Goal: Task Accomplishment & Management: Use online tool/utility

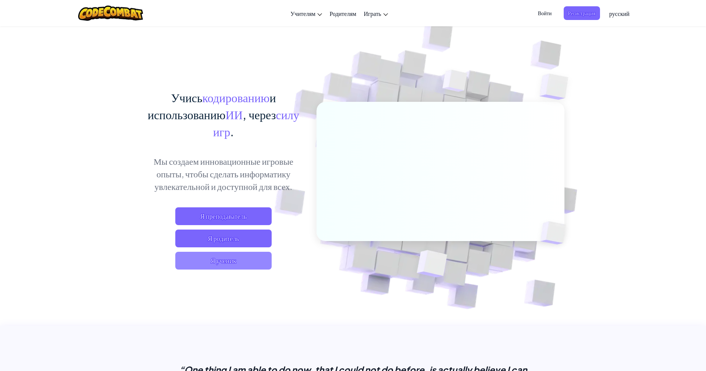
click at [249, 262] on span "Я ученик" at bounding box center [223, 261] width 96 height 18
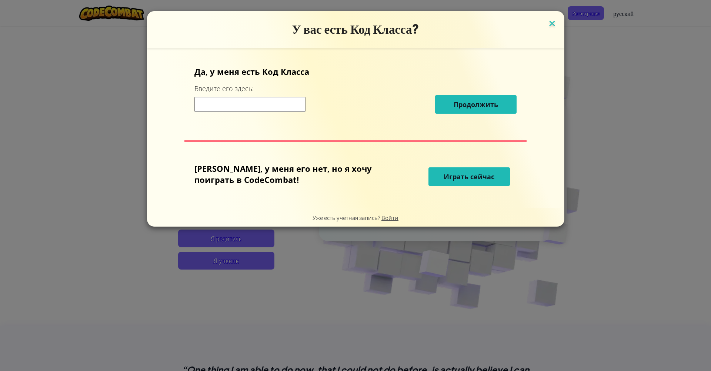
click at [547, 24] on img at bounding box center [552, 24] width 10 height 11
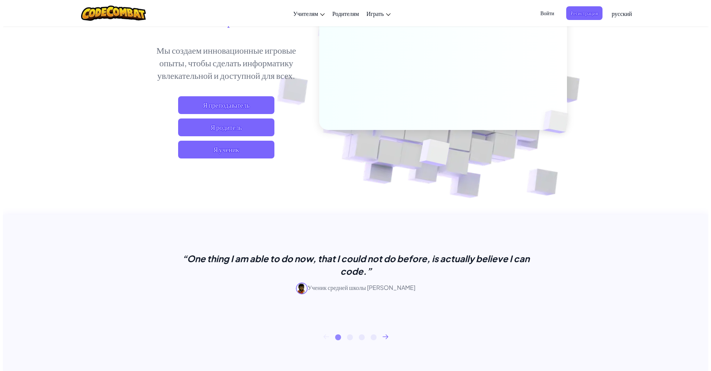
scroll to position [74, 0]
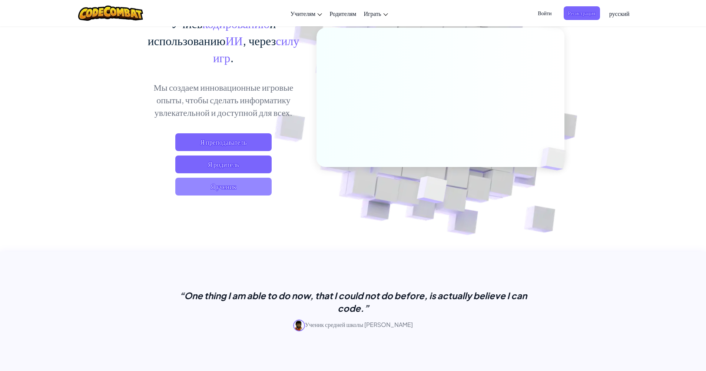
click at [250, 188] on span "Я ученик" at bounding box center [223, 187] width 96 height 18
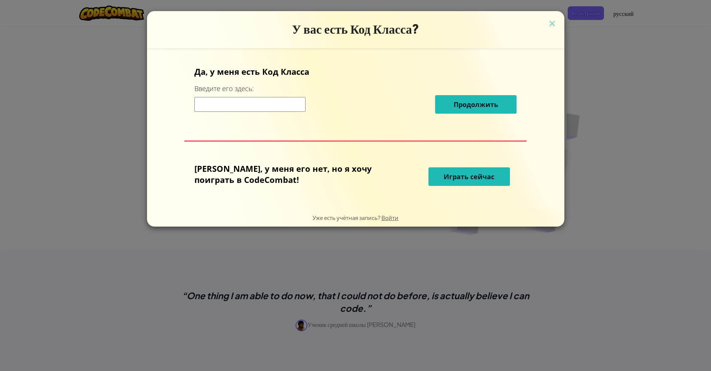
click at [444, 179] on span "Играть сейчас" at bounding box center [469, 176] width 51 height 9
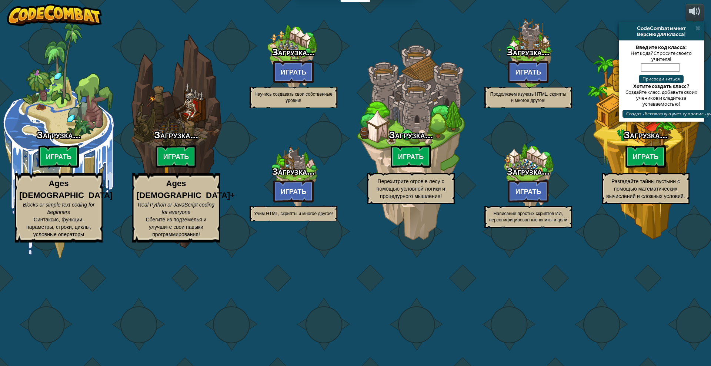
select select "ru"
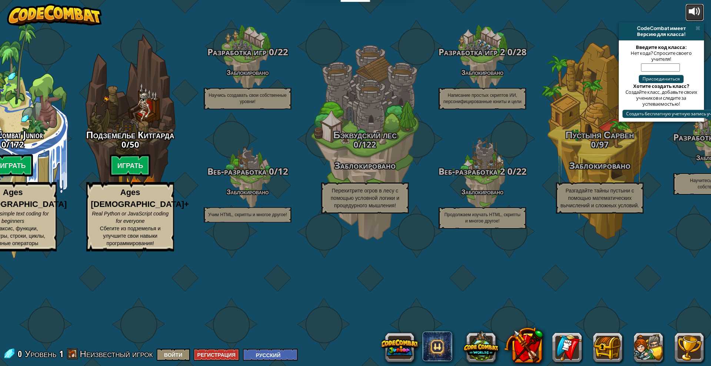
click at [694, 13] on div at bounding box center [695, 12] width 12 height 12
click at [698, 27] on span at bounding box center [698, 28] width 5 height 6
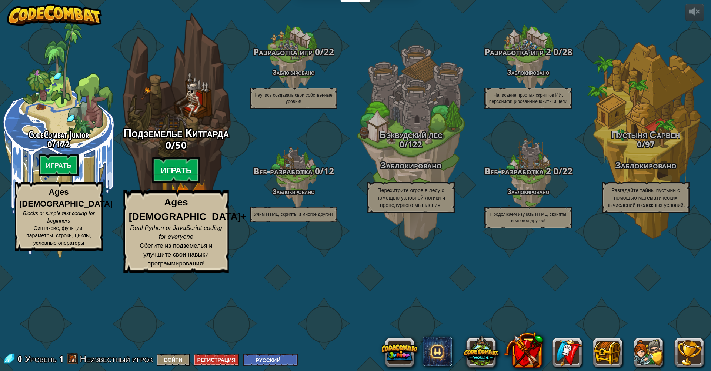
click at [171, 184] on btn "Играть" at bounding box center [176, 170] width 49 height 27
select select "ru"
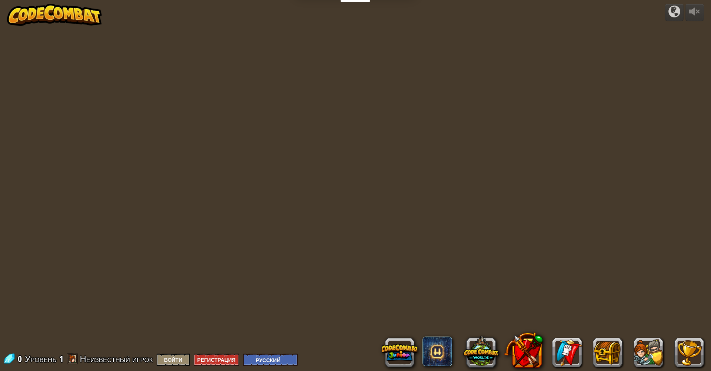
select select "ru"
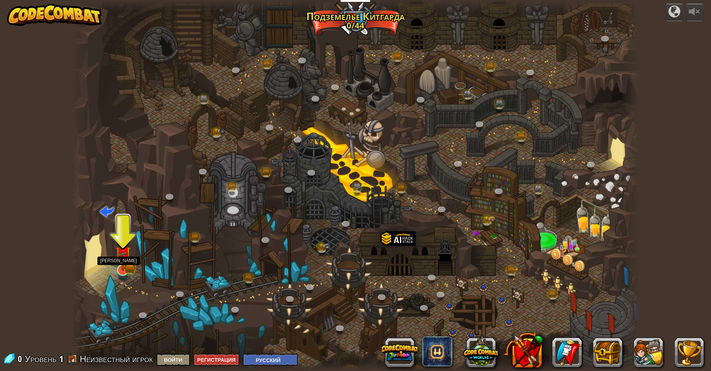
click at [119, 259] on img at bounding box center [122, 254] width 9 height 9
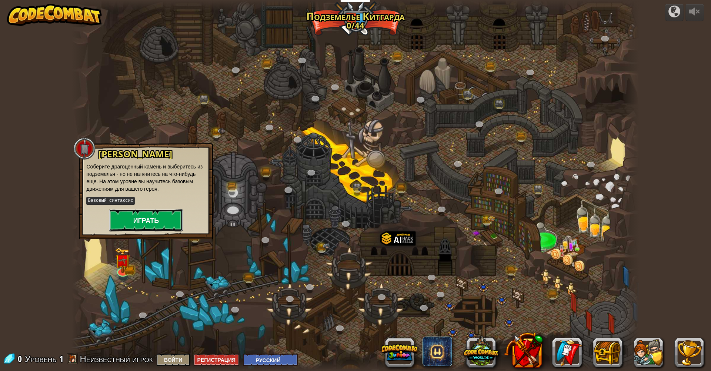
click at [152, 222] on button "Играть" at bounding box center [146, 220] width 74 height 22
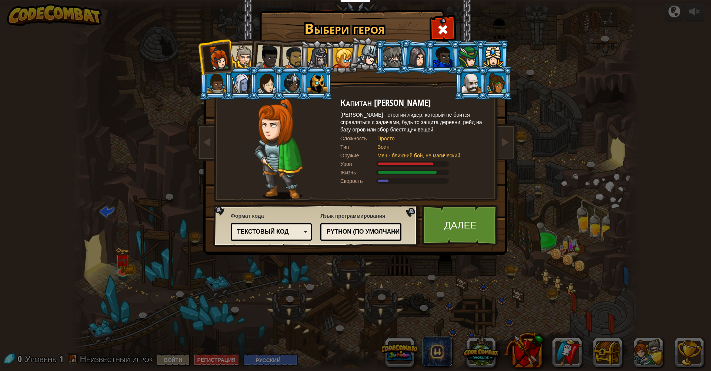
click at [267, 63] on div at bounding box center [268, 57] width 24 height 24
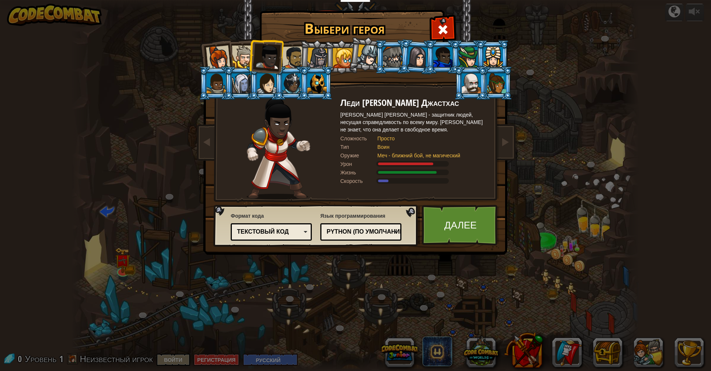
click at [289, 63] on div at bounding box center [293, 57] width 23 height 23
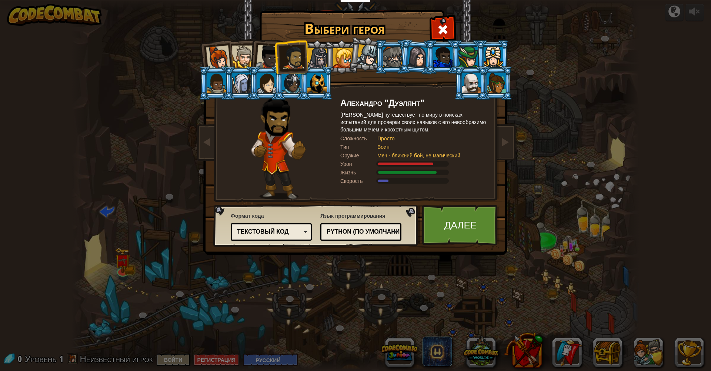
click at [244, 59] on div at bounding box center [243, 57] width 23 height 23
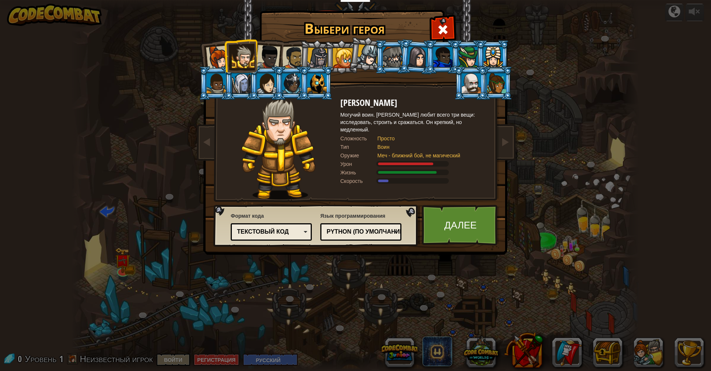
click at [292, 61] on div at bounding box center [293, 57] width 23 height 23
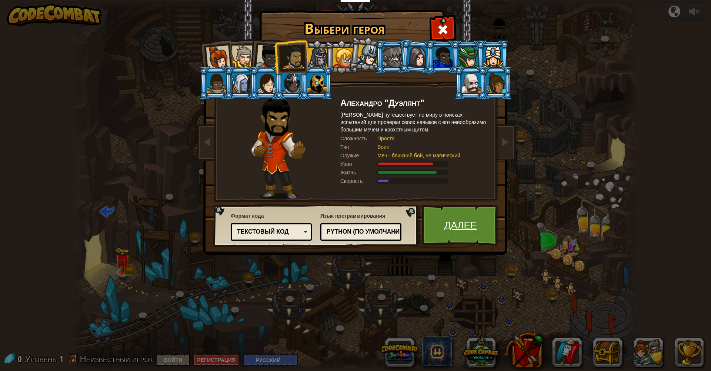
click at [451, 231] on link "Далее" at bounding box center [460, 225] width 77 height 41
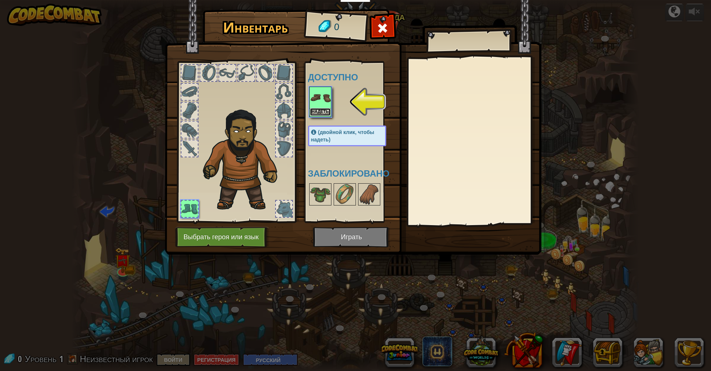
click at [321, 108] on button "Надеть" at bounding box center [320, 112] width 21 height 8
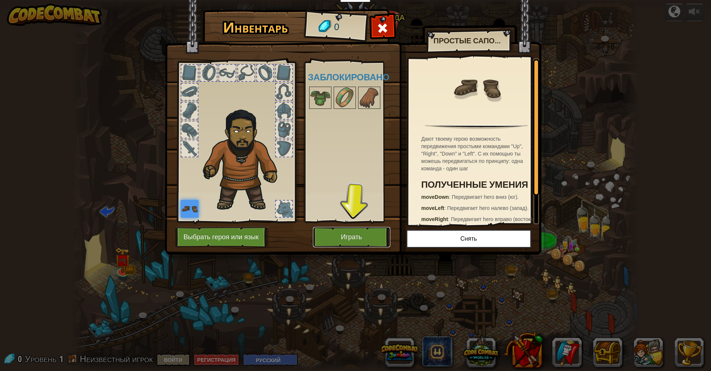
click at [357, 234] on button "Играть" at bounding box center [351, 237] width 77 height 20
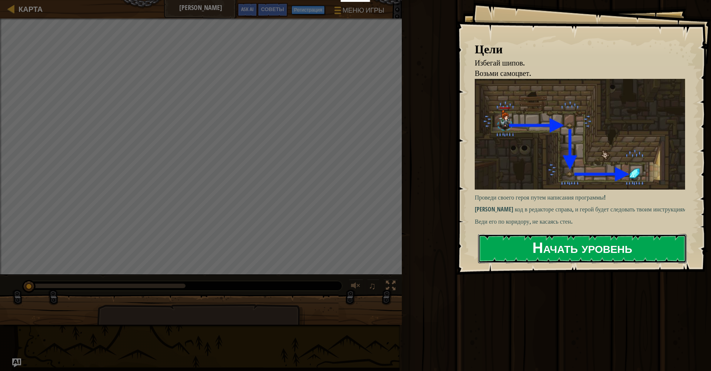
click at [533, 242] on button "Начать уровень" at bounding box center [582, 248] width 209 height 29
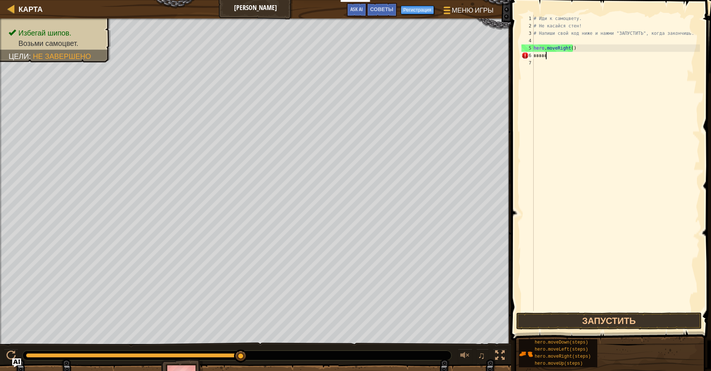
scroll to position [3, 0]
type textarea "в"
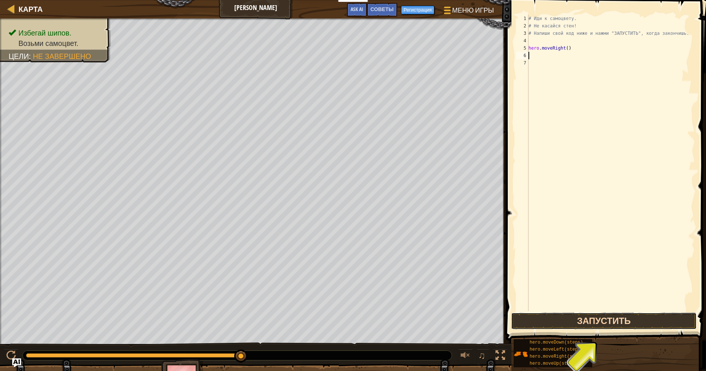
click at [600, 324] on button "Запустить" at bounding box center [604, 321] width 186 height 17
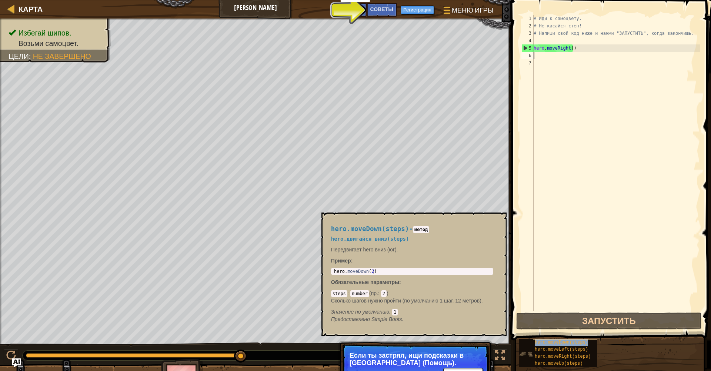
click at [553, 340] on span "hero.moveDown(steps)" at bounding box center [561, 342] width 53 height 5
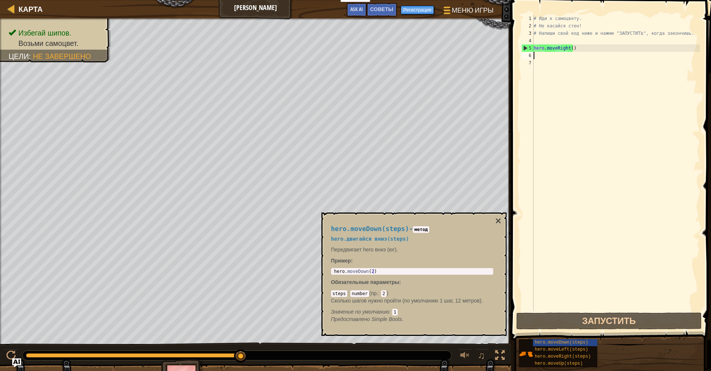
click at [543, 73] on div "# Иди к самоцвету. # Не касайся стен! # Напиши свой код ниже и нажми "ЗАПУСТИТЬ…" at bounding box center [616, 170] width 168 height 311
click at [539, 62] on div "# Иди к самоцвету. # Не касайся стен! # Напиши свой код ниже и нажми "ЗАПУСТИТЬ…" at bounding box center [616, 170] width 168 height 311
click at [534, 51] on div "# Иди к самоцвету. # Не касайся стен! # Напиши свой код ниже и нажми "ЗАПУСТИТЬ…" at bounding box center [616, 170] width 168 height 311
type textarea "hero.moveRight()"
click at [538, 59] on div "# Иди к самоцвету. # Не касайся стен! # Напиши свой код ниже и нажми "ЗАПУСТИТЬ…" at bounding box center [616, 170] width 168 height 311
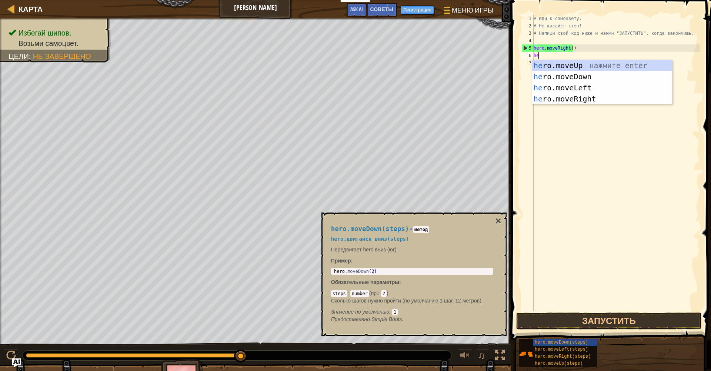
type textarea "hero"
click at [579, 77] on div "hero .moveUp нажмите enter hero .moveDown нажмите enter hero .moveLeft нажмите …" at bounding box center [602, 93] width 140 height 67
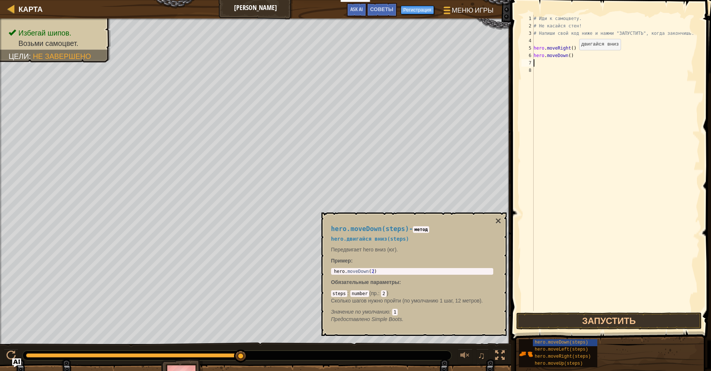
scroll to position [3, 0]
click at [497, 217] on button "×" at bounding box center [498, 221] width 6 height 10
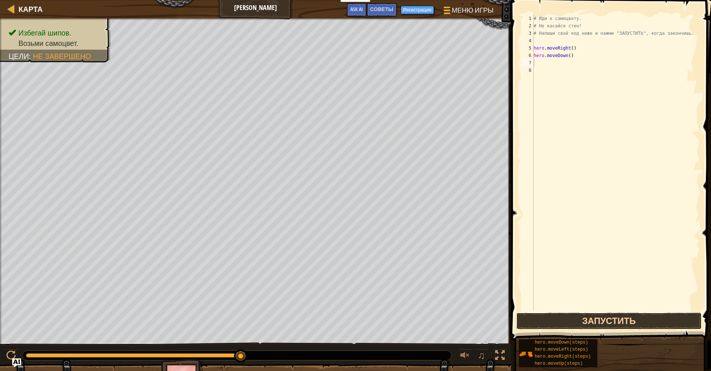
click at [598, 323] on button "Запустить" at bounding box center [609, 321] width 186 height 17
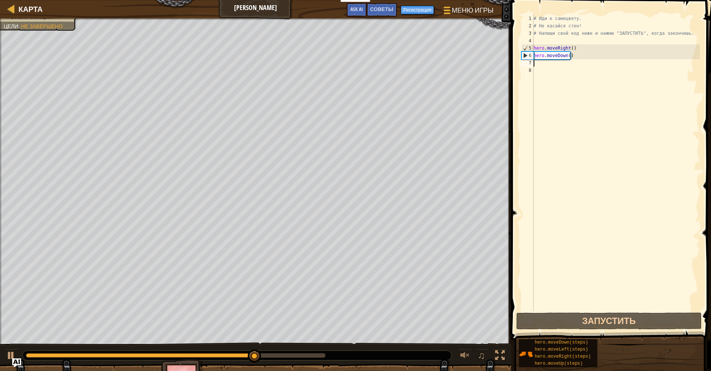
click at [537, 67] on div "# Иди к самоцвету. # Не касайся стен! # Напиши свой код ниже и нажми "ЗАПУСТИТЬ…" at bounding box center [616, 170] width 168 height 311
click at [536, 63] on div "# Иди к самоцвету. # Не касайся стен! # Напиши свой код ниже и нажми "ЗАПУСТИТЬ…" at bounding box center [616, 170] width 168 height 311
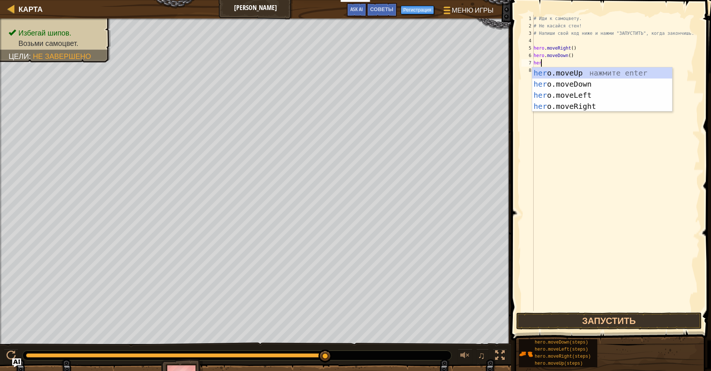
type textarea "hero"
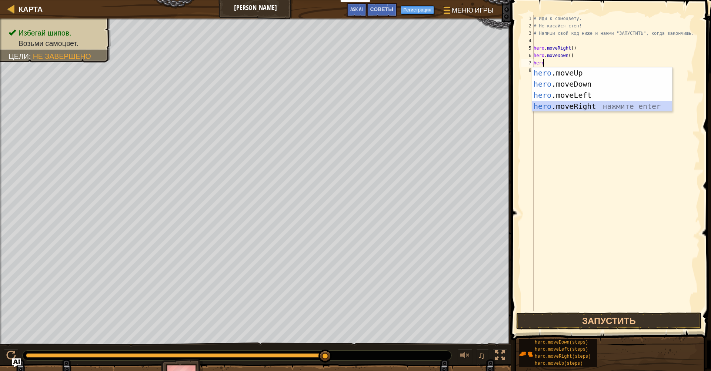
click at [577, 102] on div "hero .moveUp нажмите enter hero .moveDown нажмите enter hero .moveLeft нажмите …" at bounding box center [602, 100] width 140 height 67
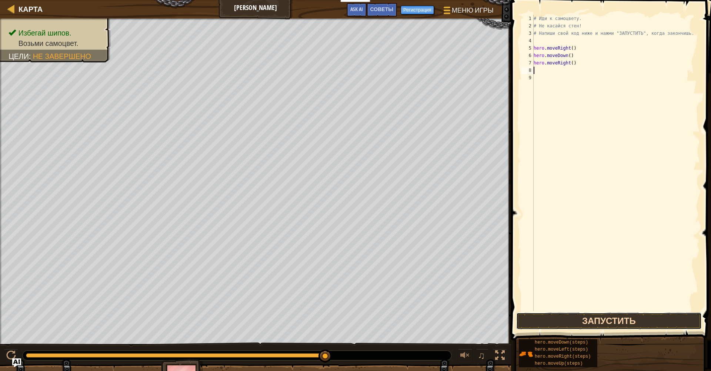
click at [570, 324] on button "Запустить" at bounding box center [609, 321] width 186 height 17
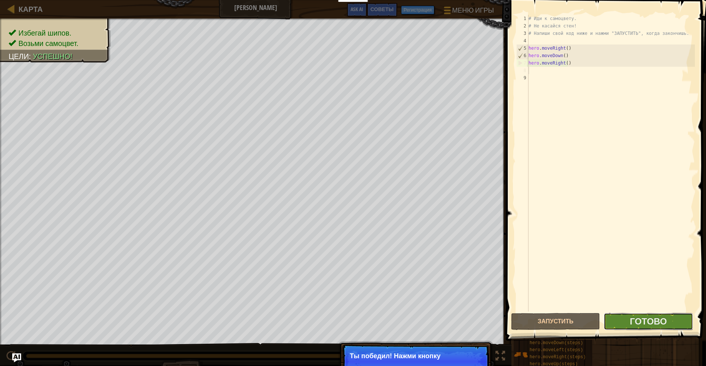
click at [633, 317] on span "Готово" at bounding box center [647, 321] width 37 height 12
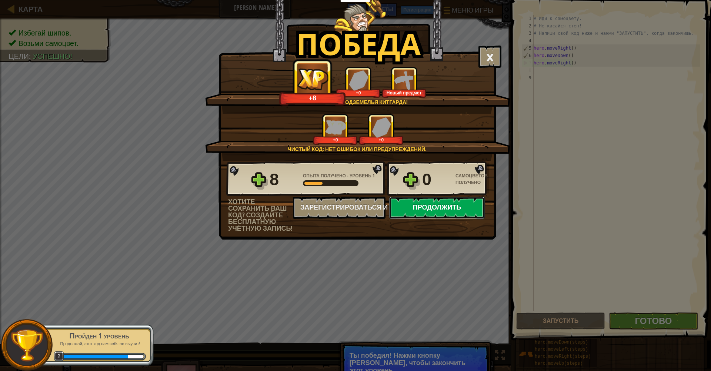
click at [419, 208] on button "Продолжить" at bounding box center [437, 208] width 96 height 22
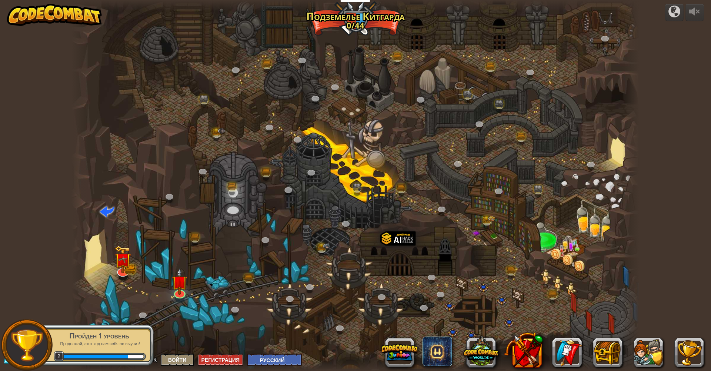
select select "ru"
click at [174, 293] on img at bounding box center [180, 275] width 16 height 36
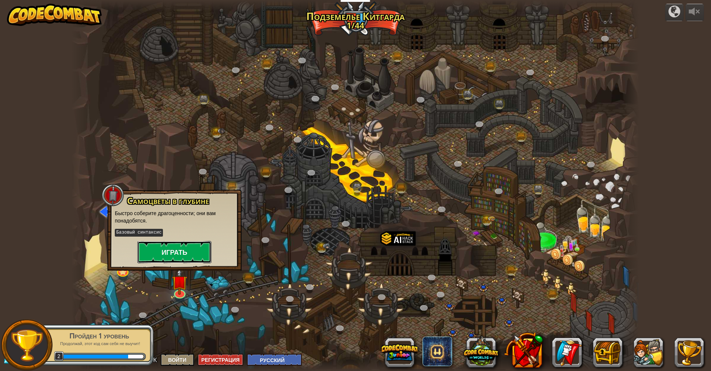
click at [175, 256] on button "Играть" at bounding box center [174, 252] width 74 height 22
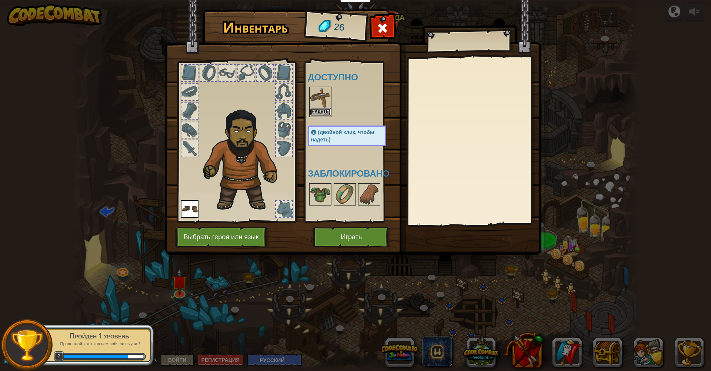
click at [318, 111] on button "Надеть" at bounding box center [320, 112] width 21 height 8
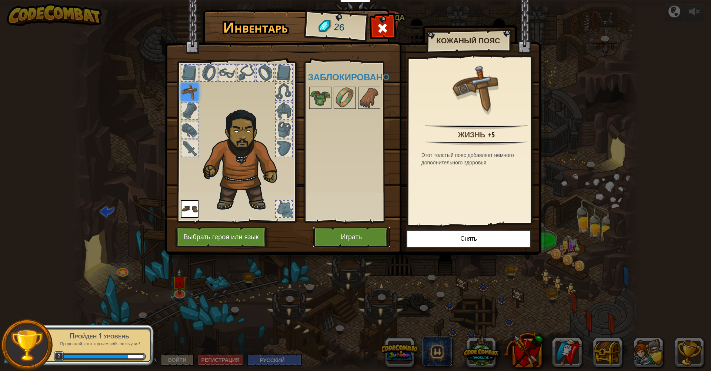
click at [378, 237] on button "Играть" at bounding box center [351, 237] width 77 height 20
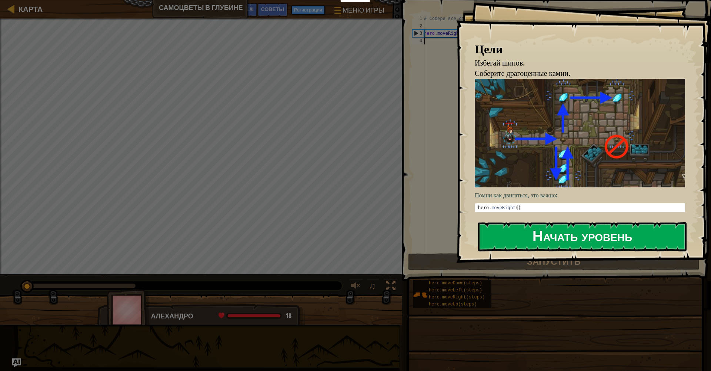
click at [567, 238] on button "Начать уровень" at bounding box center [582, 236] width 209 height 29
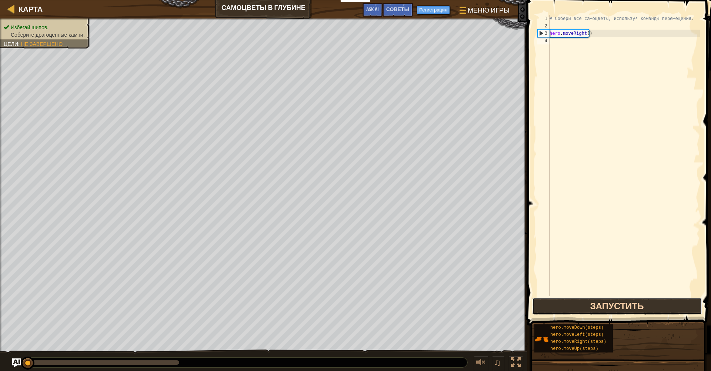
click at [587, 309] on button "Запустить" at bounding box center [617, 306] width 170 height 17
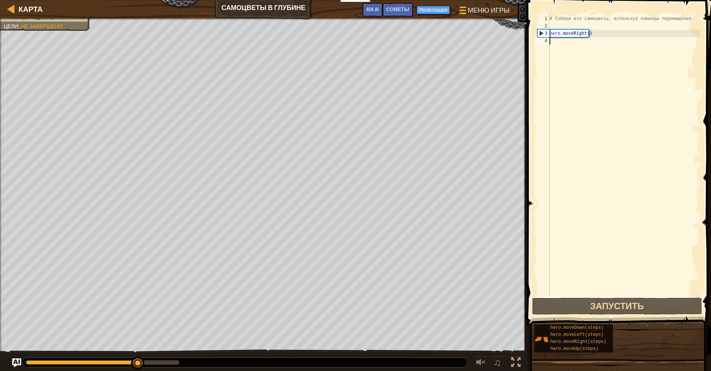
click at [554, 43] on div "# Собери все самоцветы, используя команды перемещения. hero . moveRight ( )" at bounding box center [624, 163] width 152 height 296
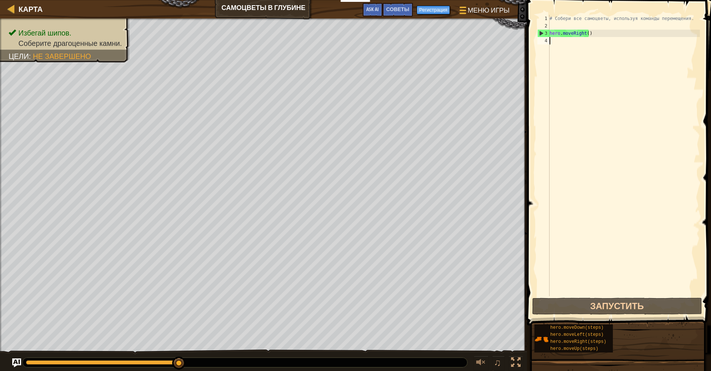
scroll to position [3, 0]
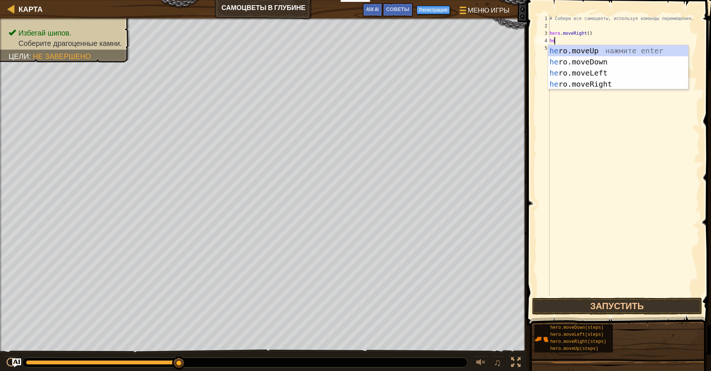
type textarea "hero"
click at [589, 65] on div "hero .moveUp нажмите enter hero .moveDown нажмите enter hero .moveLeft нажмите …" at bounding box center [618, 78] width 140 height 67
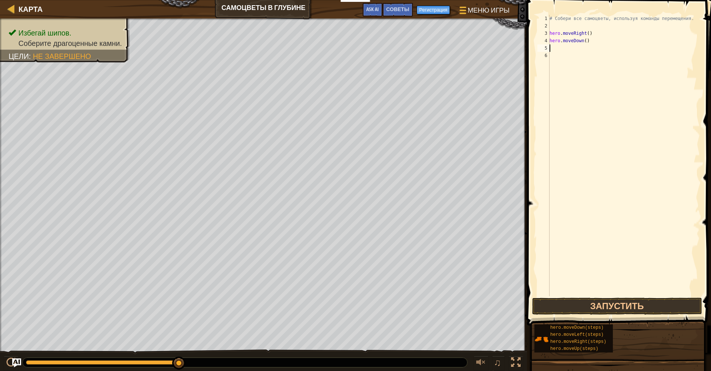
scroll to position [3, 0]
click at [594, 306] on button "Запустить" at bounding box center [617, 306] width 170 height 17
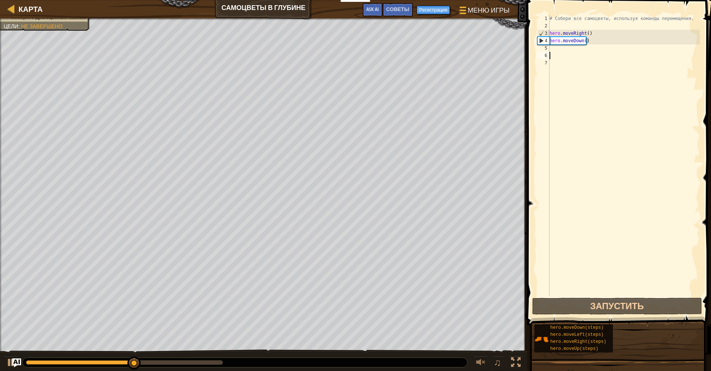
click at [554, 53] on div "# Собери все самоцветы, используя команды перемещения. hero . moveRight ( ) her…" at bounding box center [624, 163] width 152 height 296
click at [553, 49] on div "# Собери все самоцветы, используя команды перемещения. hero . moveRight ( ) her…" at bounding box center [624, 163] width 152 height 296
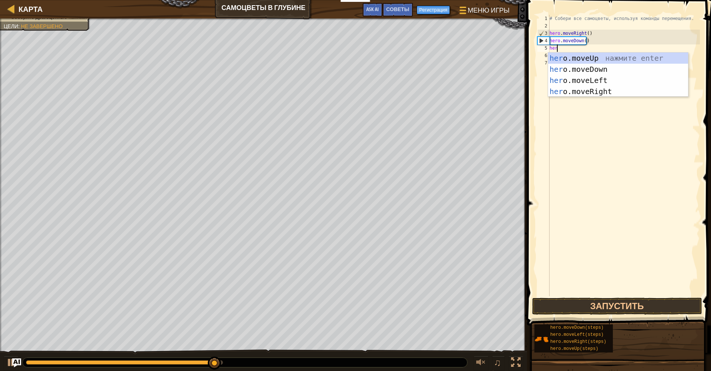
scroll to position [3, 0]
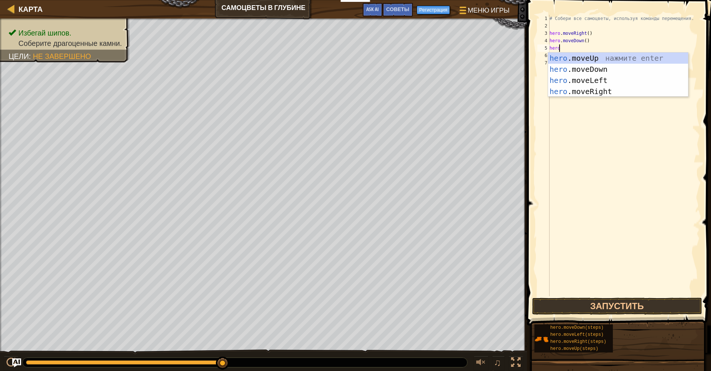
type textarea "hero."
click at [577, 57] on div "hero. moveUp нажмите enter hero. moveDown нажмите enter hero. moveLeft нажмите …" at bounding box center [618, 86] width 140 height 67
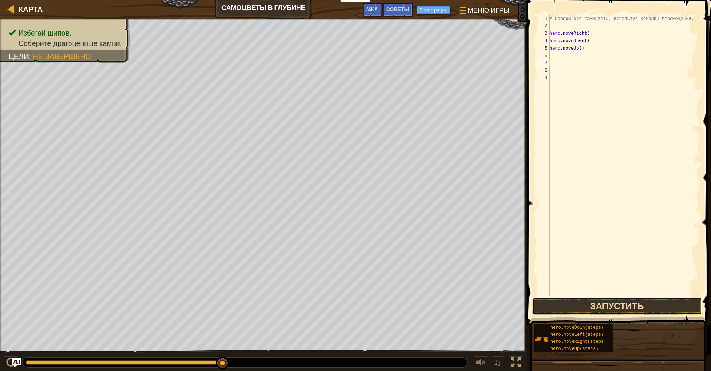
click at [576, 303] on button "Запустить" at bounding box center [617, 306] width 170 height 17
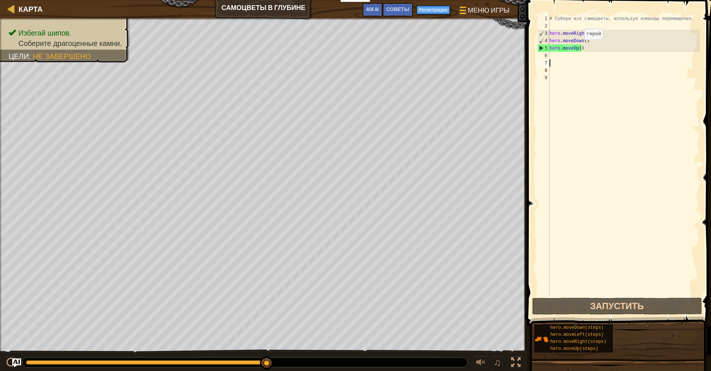
click at [578, 47] on div "# Собери все самоцветы, используя команды перемещения. hero . moveRight ( ) her…" at bounding box center [624, 163] width 152 height 296
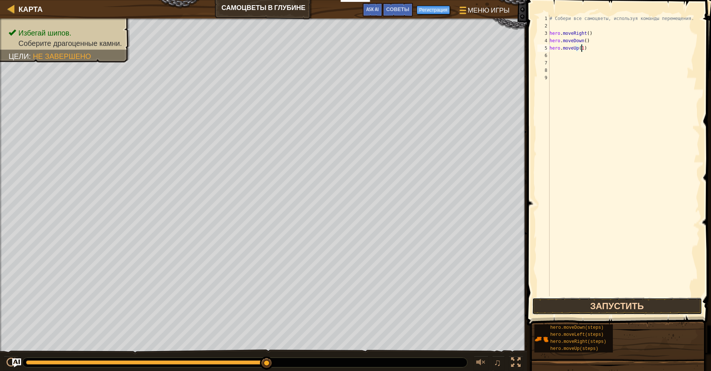
click at [623, 305] on button "Запустить" at bounding box center [617, 306] width 170 height 17
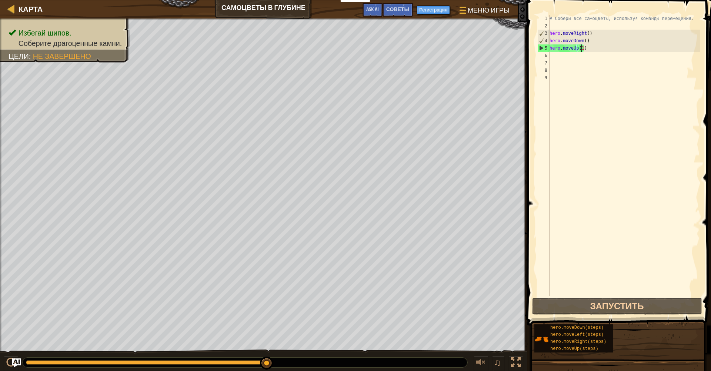
click at [580, 51] on div "# Собери все самоцветы, используя команды перемещения. hero . moveRight ( ) her…" at bounding box center [624, 163] width 152 height 296
click at [583, 51] on div "# Собери все самоцветы, используя команды перемещения. hero . moveRight ( ) her…" at bounding box center [624, 163] width 152 height 296
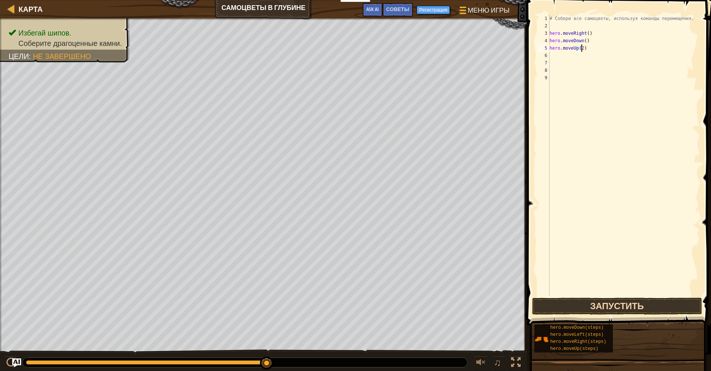
type textarea "hero.moveUp(2)"
click at [595, 306] on button "Запустить" at bounding box center [617, 306] width 170 height 17
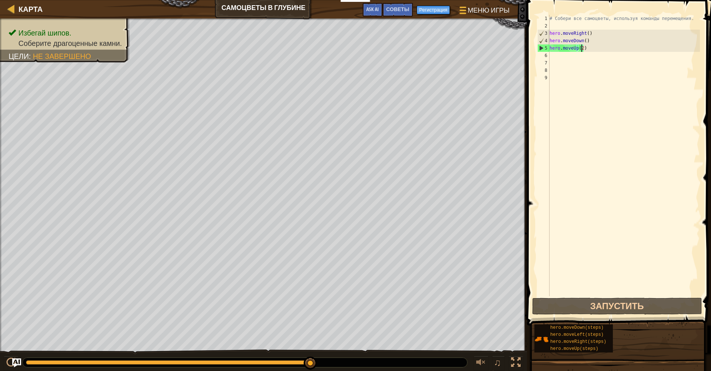
click at [557, 58] on div "# Собери все самоцветы, используя команды перемещения. hero . moveRight ( ) her…" at bounding box center [624, 163] width 152 height 296
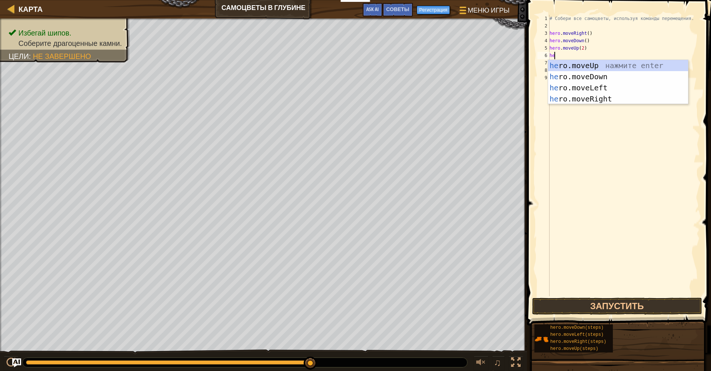
type textarea "hero"
click at [581, 86] on div "hero .moveUp нажмите enter hero .moveDown нажмите enter hero .moveLeft нажмите …" at bounding box center [618, 93] width 140 height 67
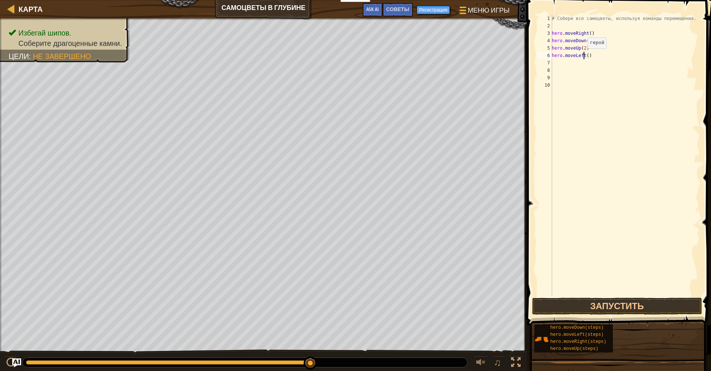
click at [584, 56] on div "# Собери все самоцветы, используя команды перемещения. hero . moveRight ( ) her…" at bounding box center [625, 163] width 150 height 296
type textarea "("
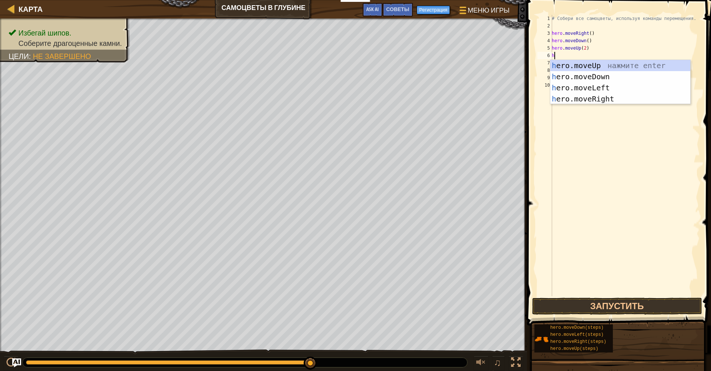
type textarea "he"
click at [590, 97] on div "he ro.moveUp нажмите enter he ro.moveDown нажмите enter he ro.moveLeft нажмите …" at bounding box center [620, 93] width 140 height 67
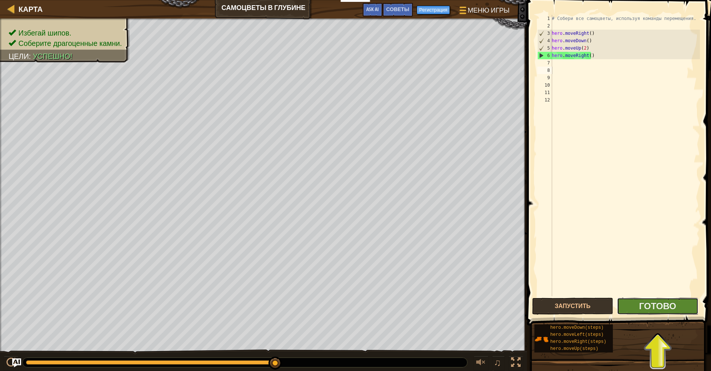
click at [636, 311] on button "Готово" at bounding box center [657, 306] width 81 height 17
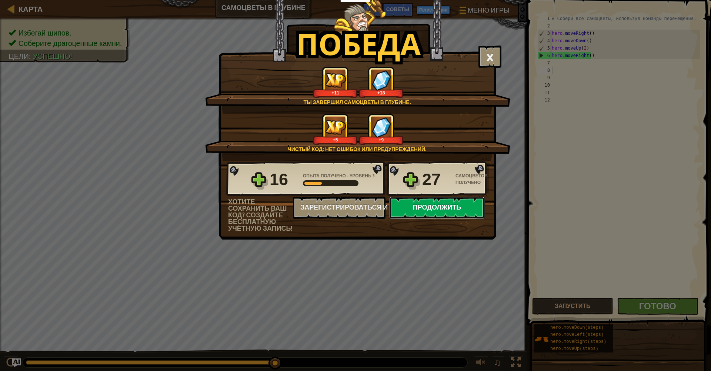
click at [426, 208] on button "Продолжить" at bounding box center [437, 208] width 96 height 22
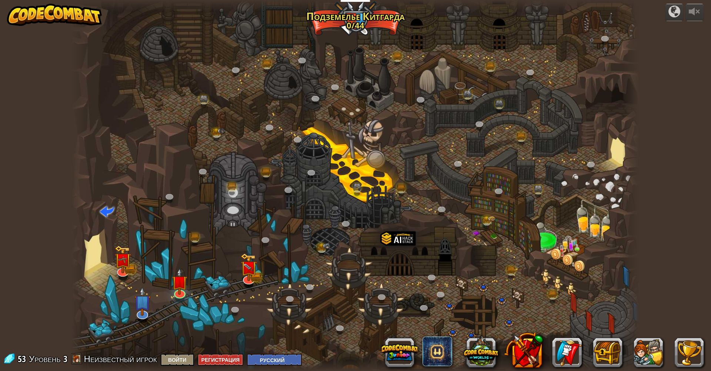
select select "ru"
click at [249, 277] on img at bounding box center [249, 262] width 16 height 34
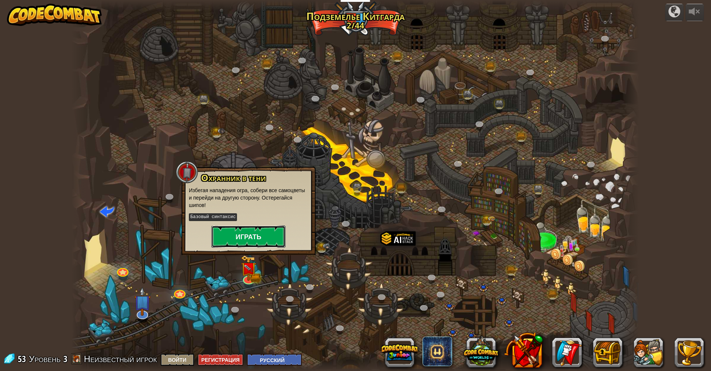
click at [256, 241] on button "Играть" at bounding box center [248, 237] width 74 height 22
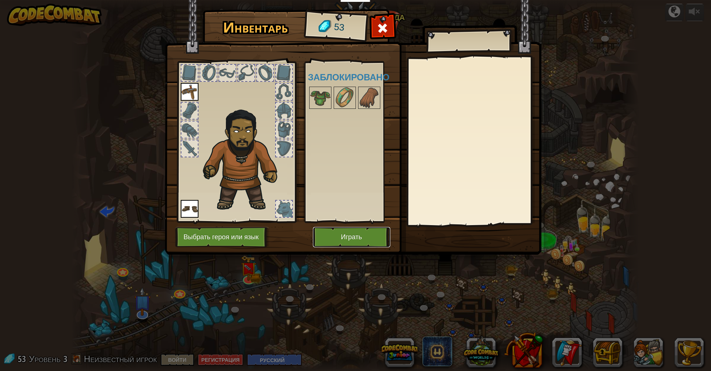
click at [350, 240] on button "Играть" at bounding box center [351, 237] width 77 height 20
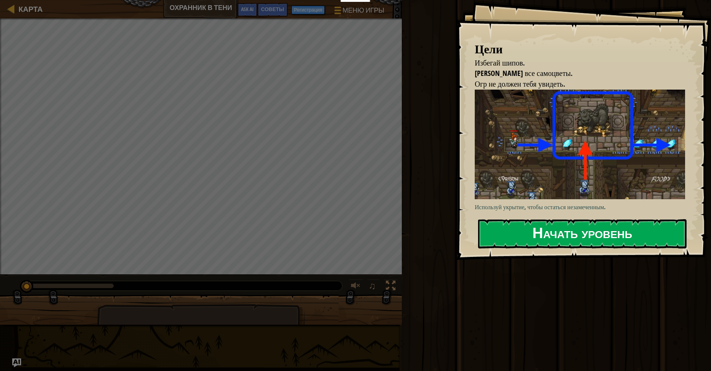
click at [566, 234] on button "Начать уровень" at bounding box center [582, 233] width 209 height 29
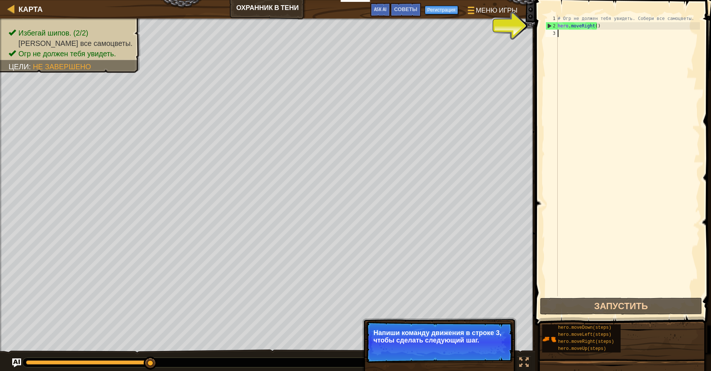
click at [564, 37] on div "# Огр не должен тебя увидеть. Собери все самоцветы. hero . moveRight ( )" at bounding box center [628, 163] width 144 height 296
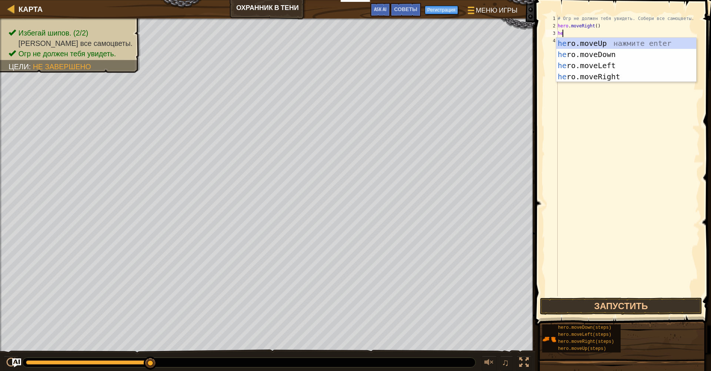
type textarea "hero"
click at [582, 45] on div "hero .moveUp нажмите enter hero .moveDown нажмите enter hero .moveLeft нажмите …" at bounding box center [626, 71] width 140 height 67
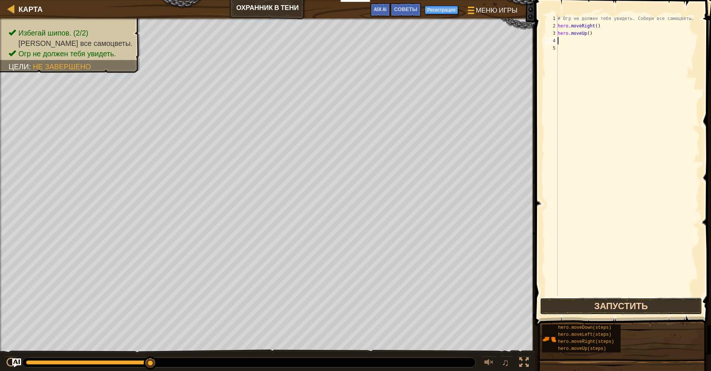
click at [614, 311] on button "Запустить" at bounding box center [621, 306] width 162 height 17
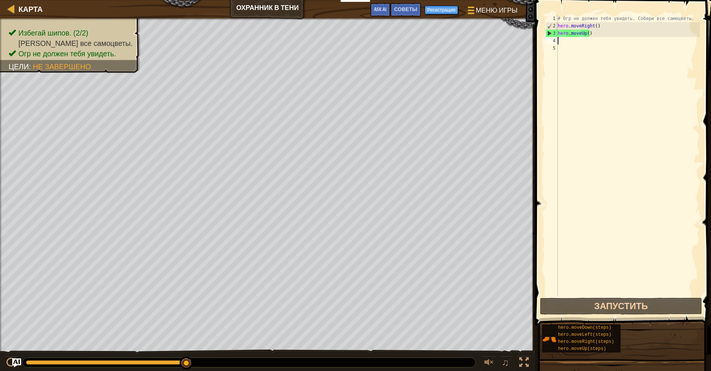
click at [562, 43] on div "# Огр не должен тебя увидеть. Собери все самоцветы. hero . moveRight ( ) hero .…" at bounding box center [628, 163] width 144 height 296
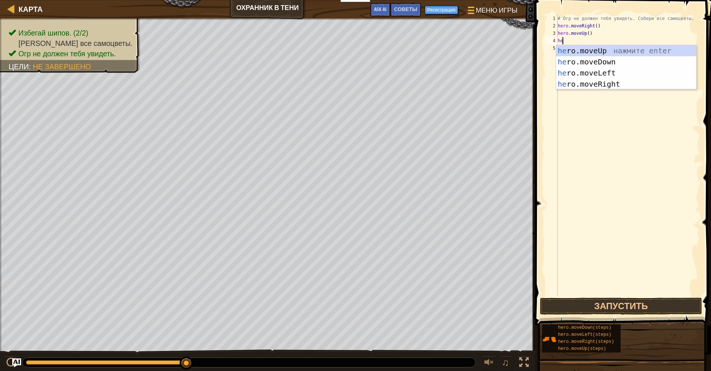
type textarea "hero"
click at [600, 79] on div "hero .moveUp нажмите enter hero .moveDown нажмите enter hero .moveLeft нажмите …" at bounding box center [626, 78] width 140 height 67
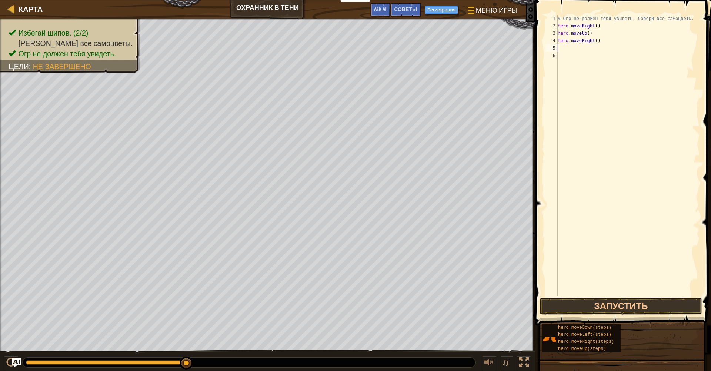
scroll to position [3, 0]
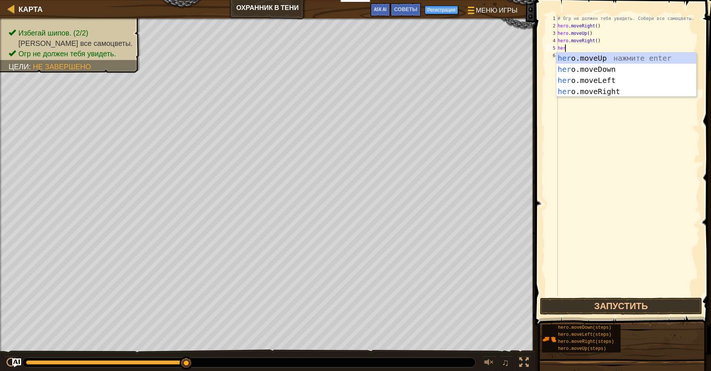
type textarea "hero"
click at [590, 67] on div "hero .moveUp нажмите enter hero .moveDown нажмите enter hero .moveLeft нажмите …" at bounding box center [626, 86] width 140 height 67
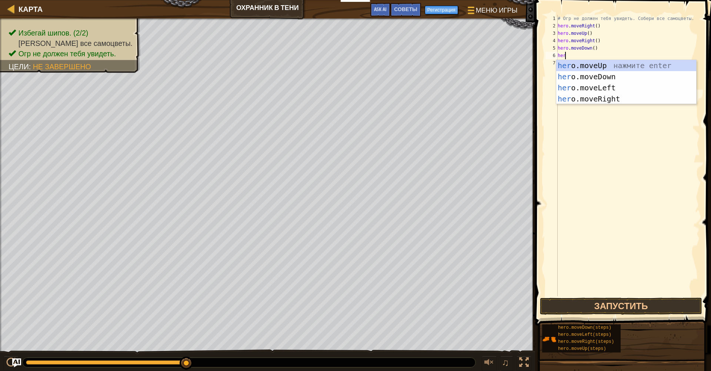
type textarea "hero"
click at [591, 85] on div "hero .moveUp нажмите enter hero .moveDown нажмите enter hero .moveLeft нажмите …" at bounding box center [626, 93] width 140 height 67
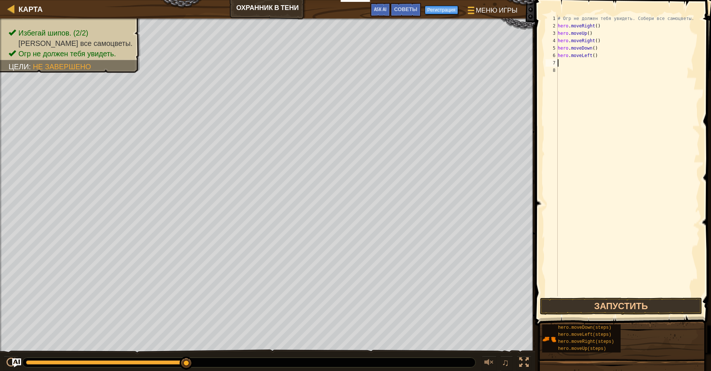
scroll to position [3, 0]
click at [596, 309] on button "Запустить" at bounding box center [621, 306] width 162 height 17
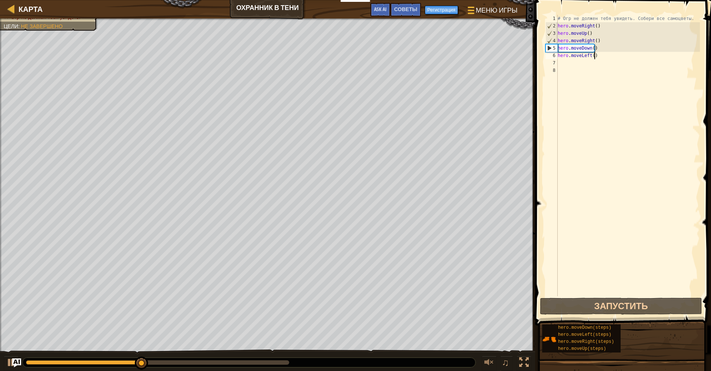
click at [598, 56] on div "# Огр не должен тебя увидеть. Собери все самоцветы. hero . moveRight ( ) hero .…" at bounding box center [628, 163] width 144 height 296
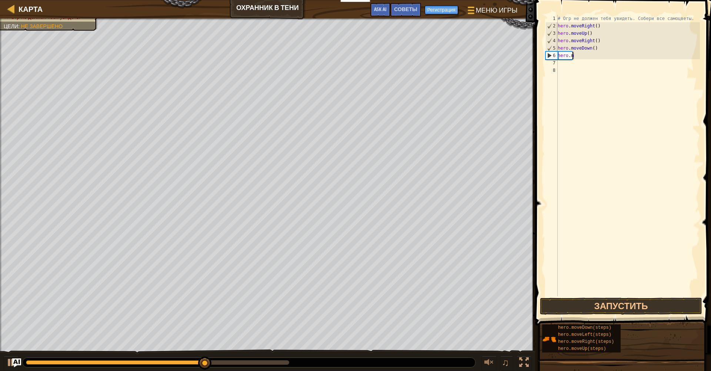
type textarea "h"
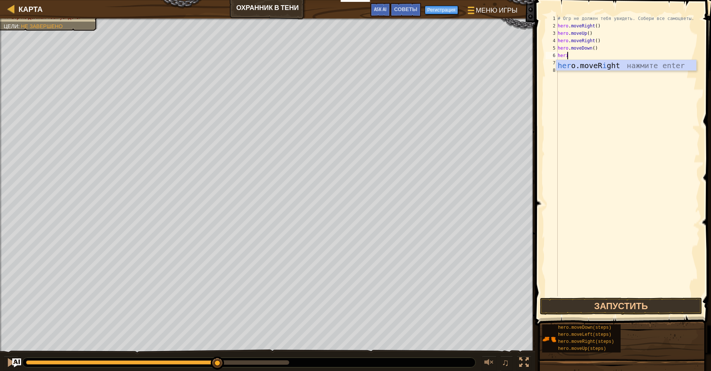
scroll to position [3, 0]
type textarea "her"
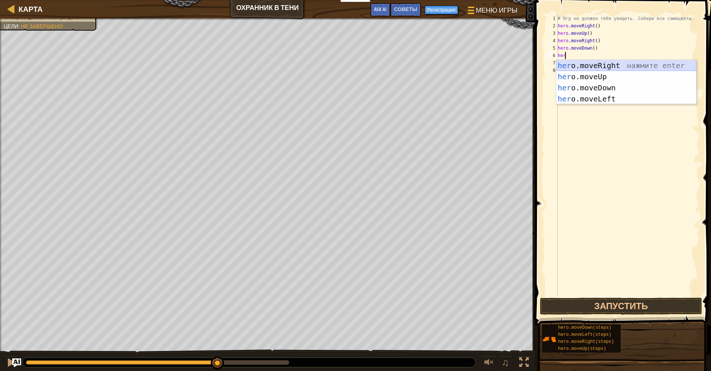
click at [595, 64] on div "her o.moveRight нажмите enter her o.moveUp нажмите enter her o.moveDown нажмите…" at bounding box center [626, 93] width 140 height 67
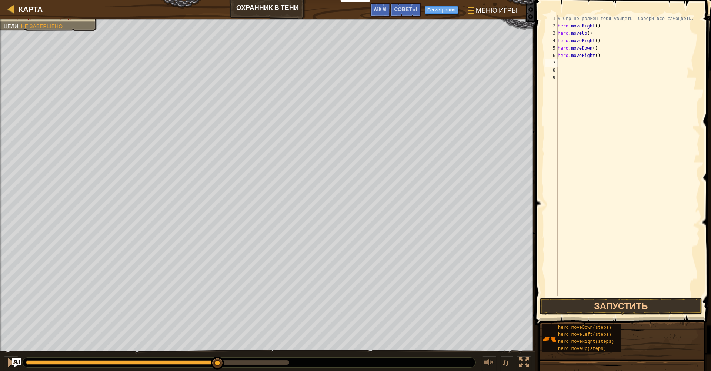
scroll to position [3, 0]
click at [574, 307] on button "Запустить" at bounding box center [621, 306] width 162 height 17
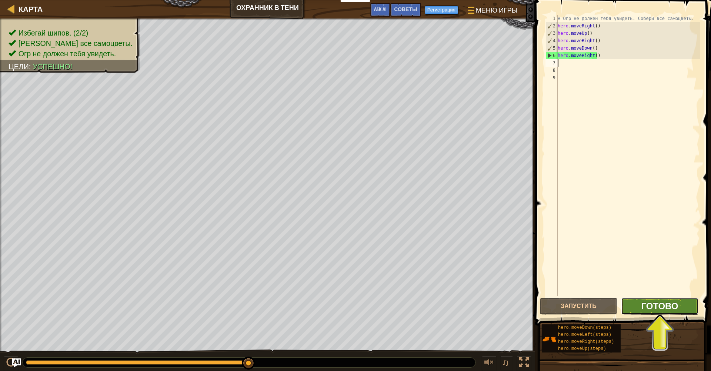
click at [653, 310] on span "Готово" at bounding box center [659, 306] width 37 height 12
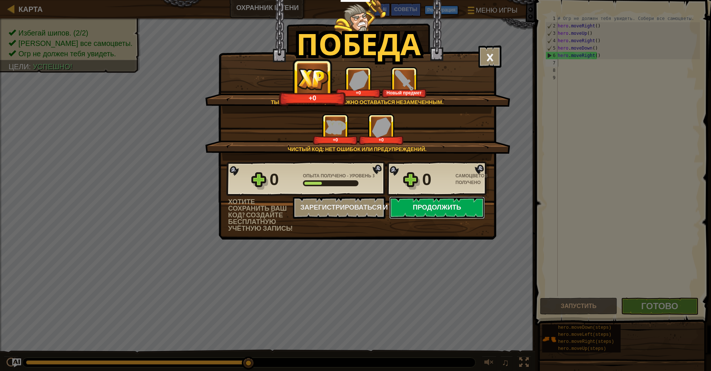
click at [420, 213] on button "Продолжить" at bounding box center [437, 208] width 96 height 22
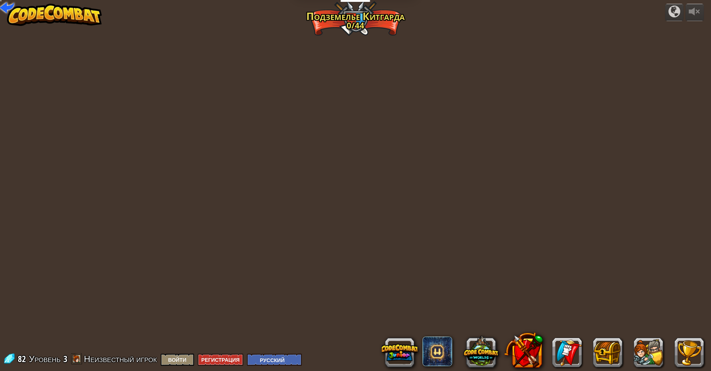
select select "ru"
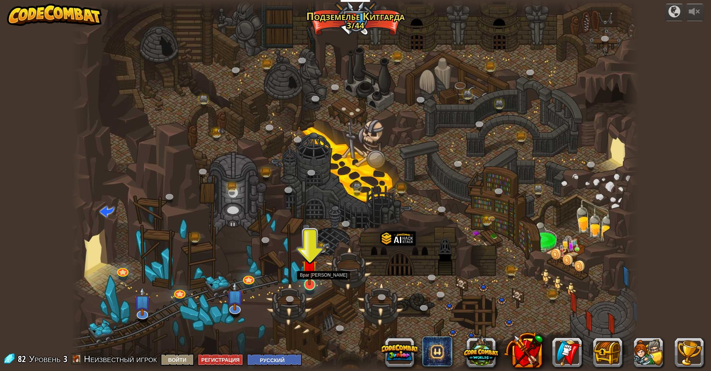
click at [308, 279] on img at bounding box center [310, 268] width 16 height 36
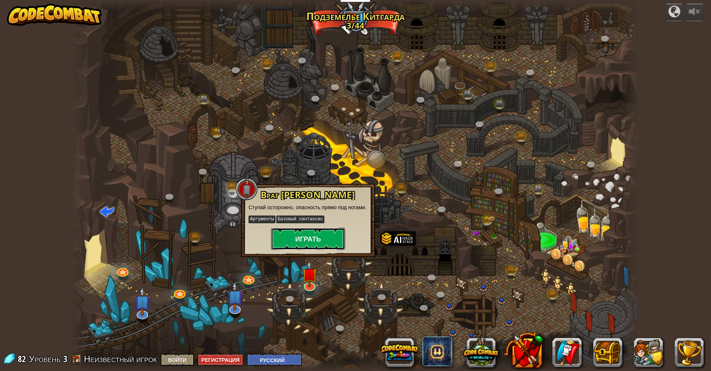
click at [315, 242] on button "Играть" at bounding box center [308, 239] width 74 height 22
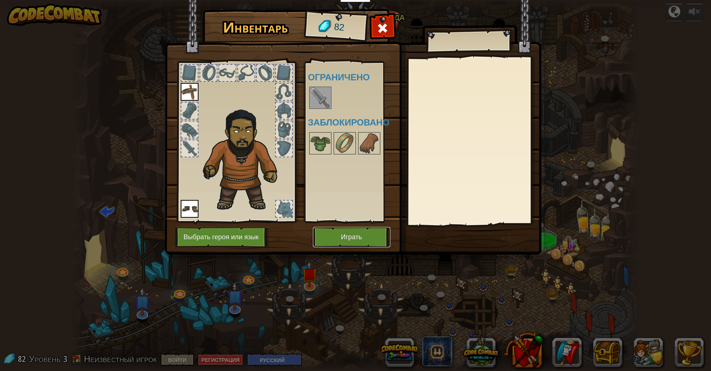
click at [353, 233] on button "Играть" at bounding box center [351, 237] width 77 height 20
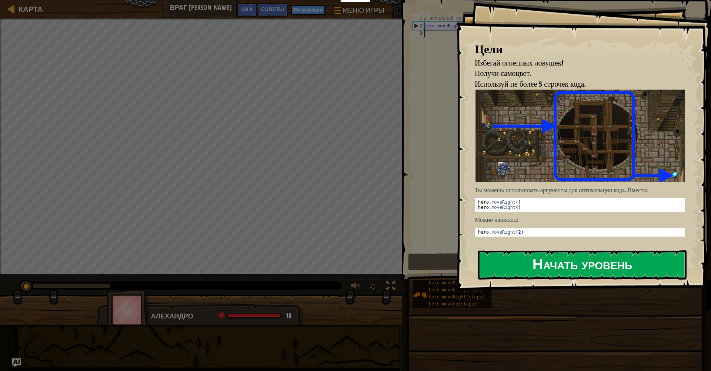
click at [542, 263] on button "Начать уровень" at bounding box center [582, 264] width 209 height 29
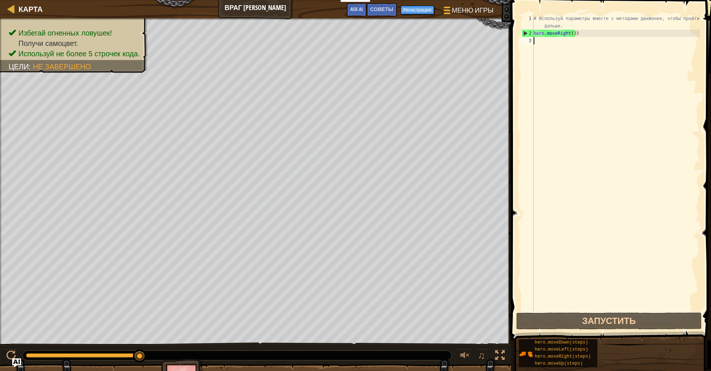
click at [550, 42] on div "# Используй параметры вместе с методами движения, чтобы пройти дальше. hero . m…" at bounding box center [616, 174] width 168 height 319
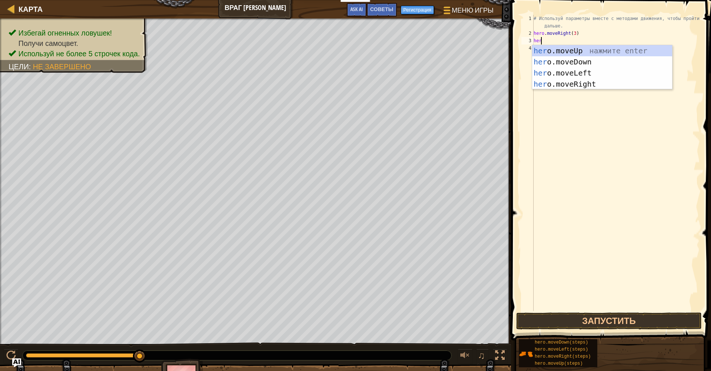
type textarea "hero"
click at [558, 52] on div "hero .moveUp нажмите enter hero .moveDown нажмите enter hero .moveLeft нажмите …" at bounding box center [602, 78] width 140 height 67
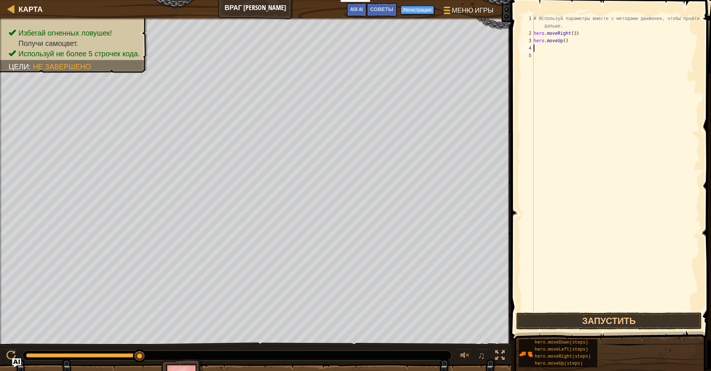
scroll to position [3, 0]
click at [554, 51] on div "# Используй параметры вместе с методами движения, чтобы пройти дальше. hero . m…" at bounding box center [616, 174] width 168 height 319
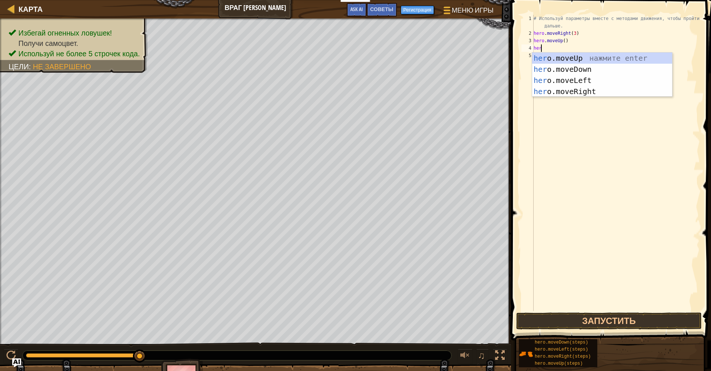
type textarea "hero"
click at [563, 68] on div "hero .moveUp нажмите enter hero .moveDown нажмите enter hero .moveLeft нажмите …" at bounding box center [602, 86] width 140 height 67
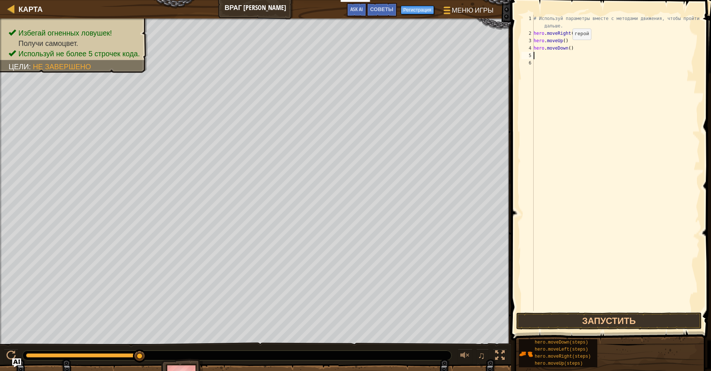
click at [566, 47] on div "# Используй параметры вместе с методами движения, чтобы пройти дальше. hero . m…" at bounding box center [616, 174] width 168 height 319
click at [569, 47] on div "# Используй параметры вместе с методами движения, чтобы пройти дальше. hero . m…" at bounding box center [616, 174] width 168 height 319
type textarea "hero.moveDown(3)"
click at [537, 61] on div "# Используй параметры вместе с методами движения, чтобы пройти дальше. hero . m…" at bounding box center [616, 174] width 168 height 319
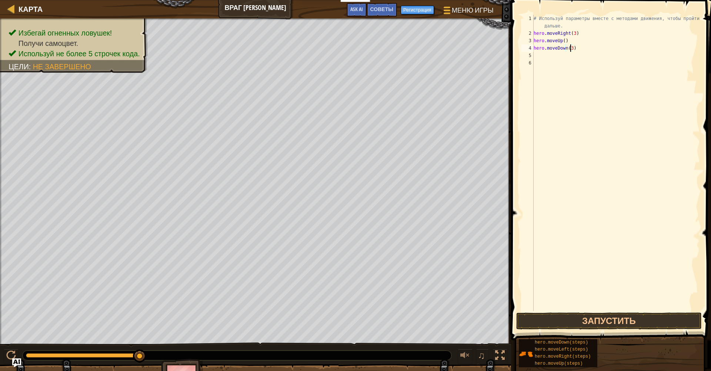
scroll to position [3, 0]
click at [537, 57] on div "# Используй параметры вместе с методами движения, чтобы пройти дальше. hero . m…" at bounding box center [616, 174] width 168 height 319
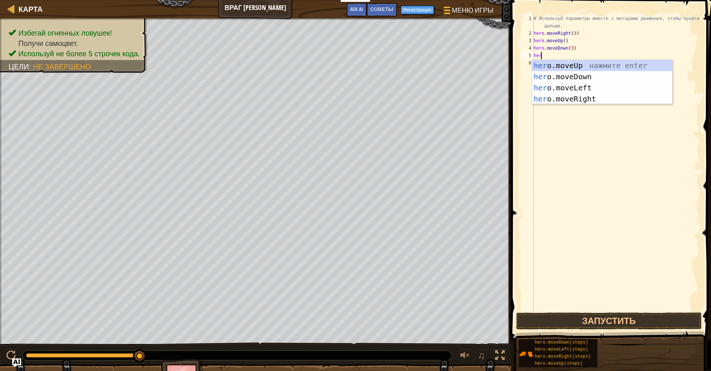
type textarea "hero"
click at [594, 99] on div "hero .moveUp нажмите enter hero .moveDown нажмите enter hero .moveLeft нажмите …" at bounding box center [602, 93] width 140 height 67
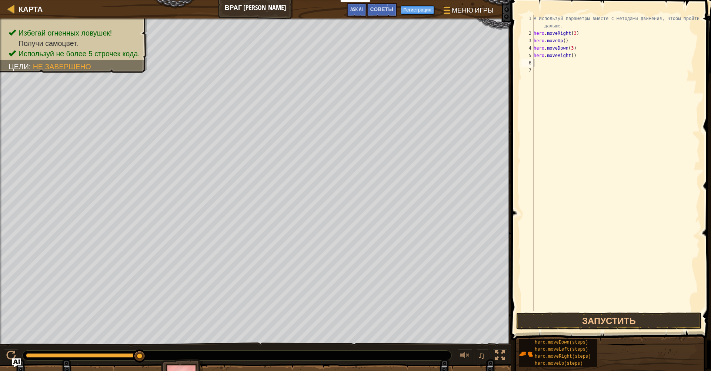
scroll to position [3, 0]
click at [542, 67] on div "# Используй параметры вместе с методами движения, чтобы пройти дальше. hero . m…" at bounding box center [616, 174] width 168 height 319
click at [543, 61] on div "# Используй параметры вместе с методами движения, чтобы пройти дальше. hero . m…" at bounding box center [616, 174] width 168 height 319
click at [570, 55] on div "# Используй параметры вместе с методами движения, чтобы пройти дальше. hero . m…" at bounding box center [616, 174] width 168 height 319
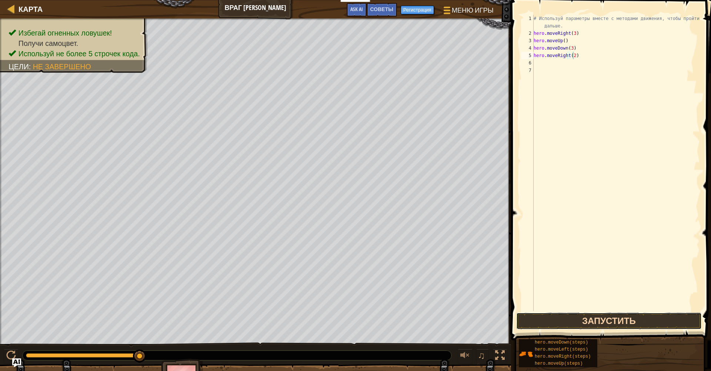
click at [603, 318] on button "Запустить" at bounding box center [609, 321] width 186 height 17
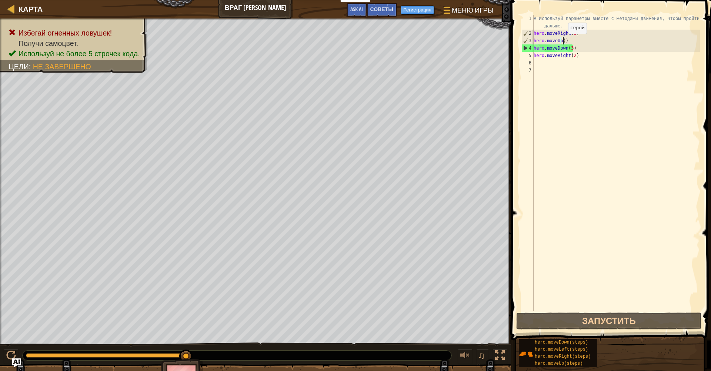
click at [562, 41] on div "# Используй параметры вместе с методами движения, чтобы пройти дальше. hero . m…" at bounding box center [616, 174] width 168 height 319
type textarea "hero.moveUp()"
click at [577, 69] on div "# Используй параметры вместе с методами движения, чтобы пройти дальше. hero . m…" at bounding box center [616, 174] width 168 height 319
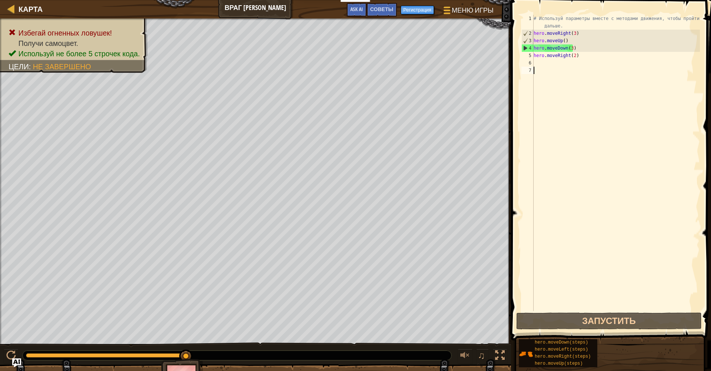
click at [574, 47] on div "# Используй параметры вместе с методами движения, чтобы пройти дальше. hero . m…" at bounding box center [616, 174] width 168 height 319
click at [533, 48] on div "4" at bounding box center [528, 47] width 12 height 7
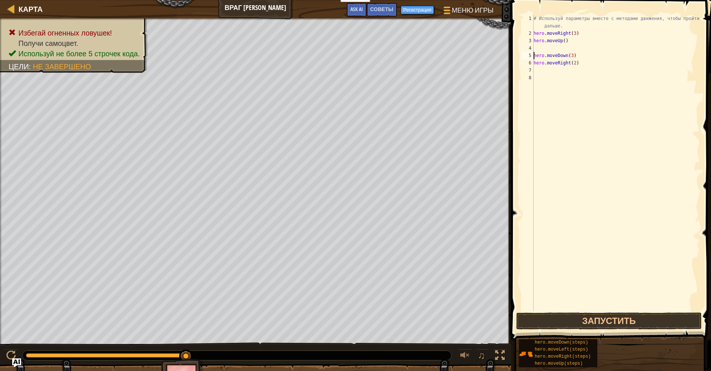
click at [533, 48] on div "4" at bounding box center [528, 47] width 12 height 7
type textarea "hero.moveDown(3)"
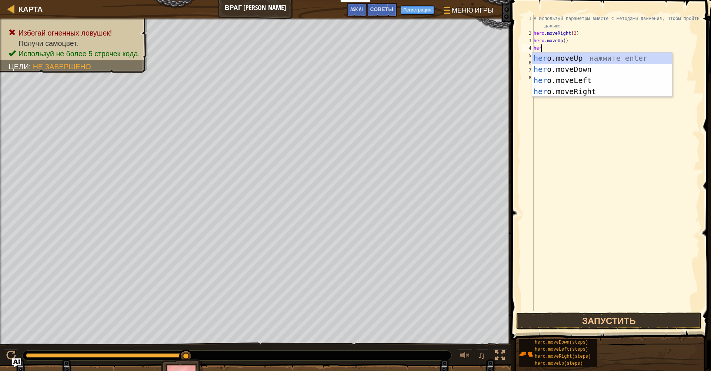
type textarea "hero"
click at [574, 89] on div "hero .moveUp нажмите enter hero .moveDown нажмите enter hero .moveLeft нажмите …" at bounding box center [602, 86] width 140 height 67
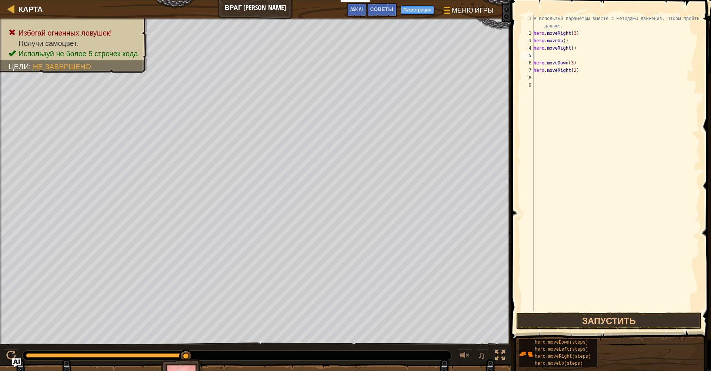
scroll to position [3, 0]
click at [587, 320] on button "Запустить" at bounding box center [609, 321] width 186 height 17
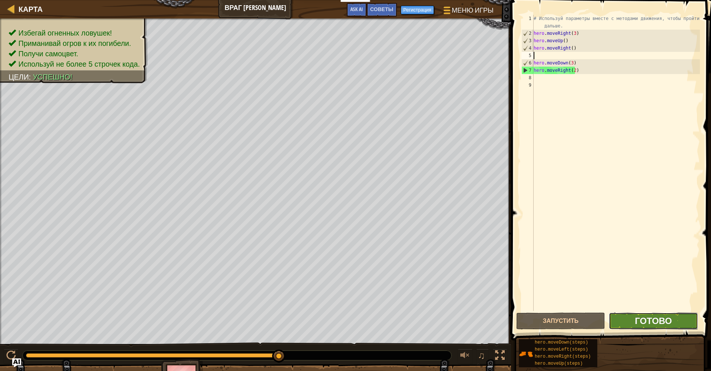
click at [659, 315] on button "Готово" at bounding box center [653, 321] width 89 height 17
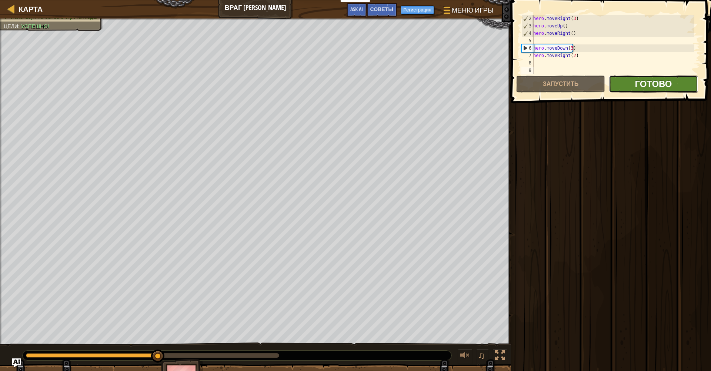
click at [643, 84] on ya-tr-span "Готово" at bounding box center [653, 84] width 37 height 12
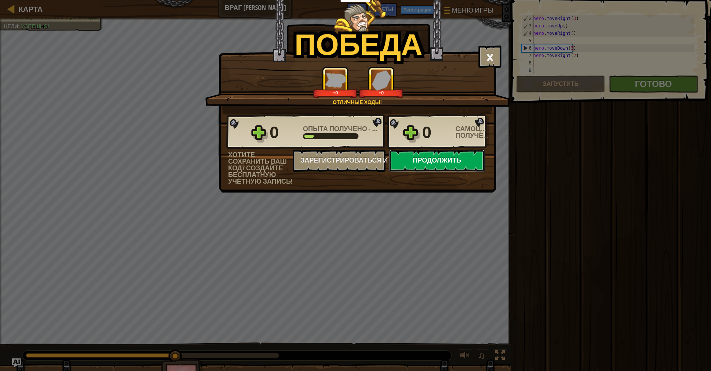
click at [427, 159] on button "Продолжить" at bounding box center [437, 161] width 96 height 22
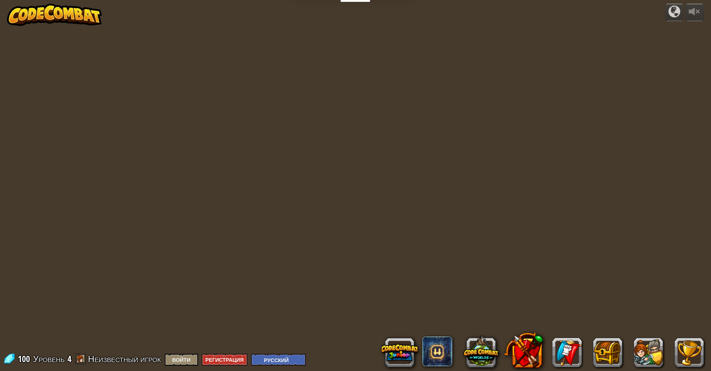
select select "ru"
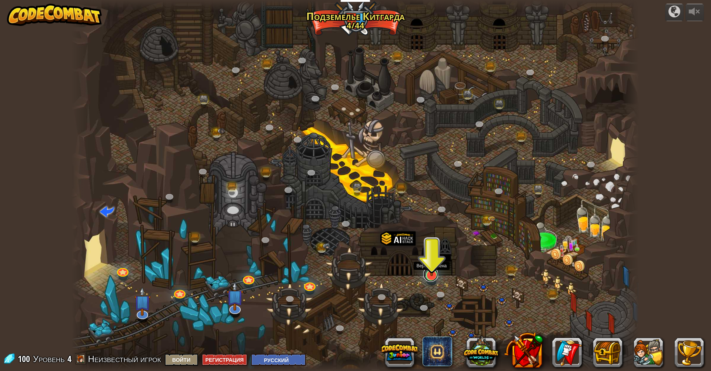
click at [434, 277] on link at bounding box center [430, 274] width 15 height 15
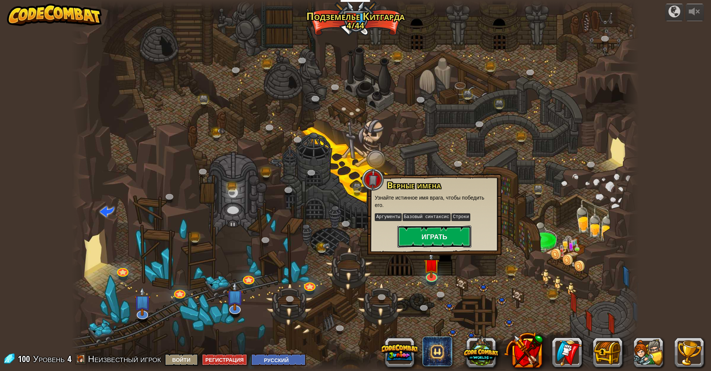
click at [429, 237] on button "Играть" at bounding box center [434, 237] width 74 height 22
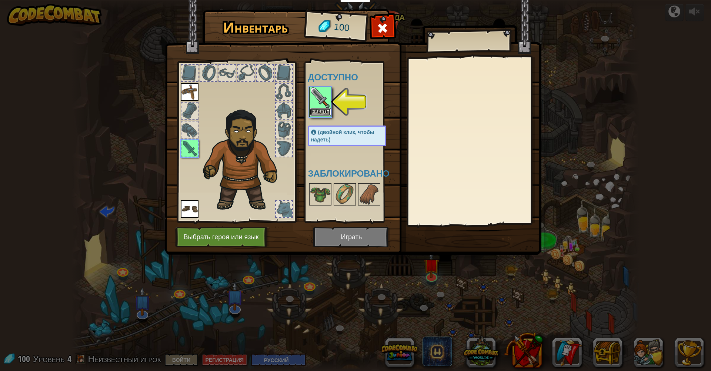
click at [323, 110] on button "Надеть" at bounding box center [320, 112] width 21 height 8
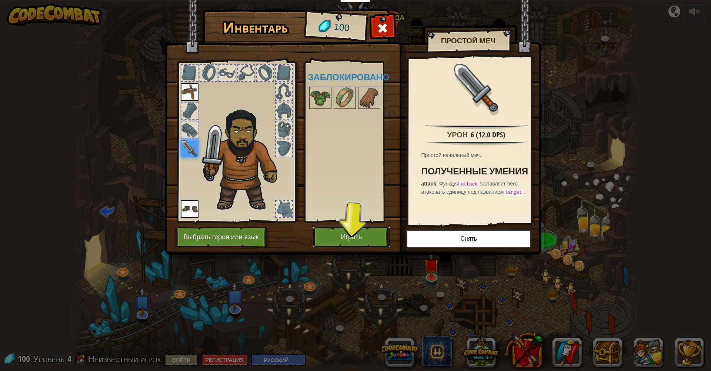
click at [367, 237] on button "Играть" at bounding box center [351, 237] width 77 height 20
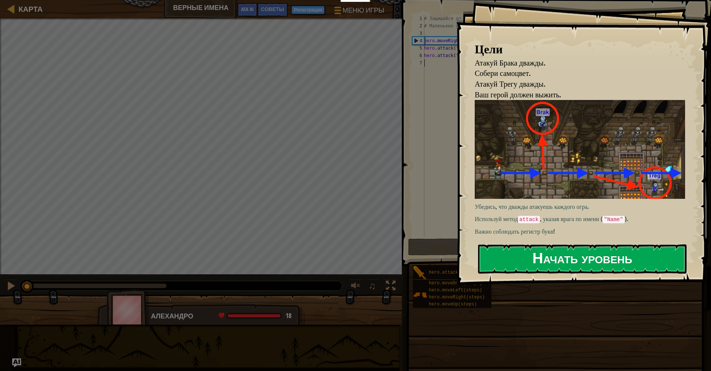
click at [550, 263] on button "Начать уровень" at bounding box center [582, 258] width 209 height 29
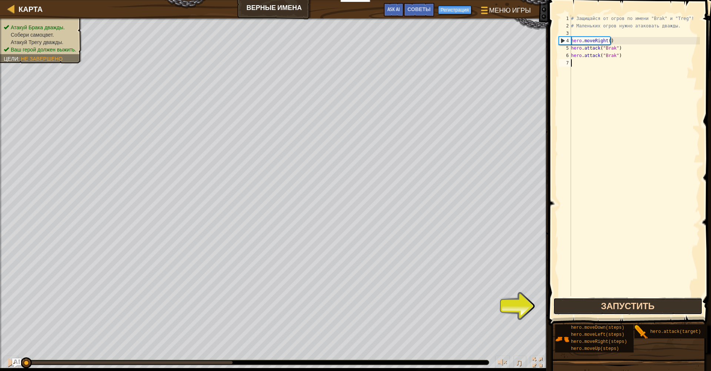
click at [586, 303] on button "Запустить" at bounding box center [627, 306] width 149 height 17
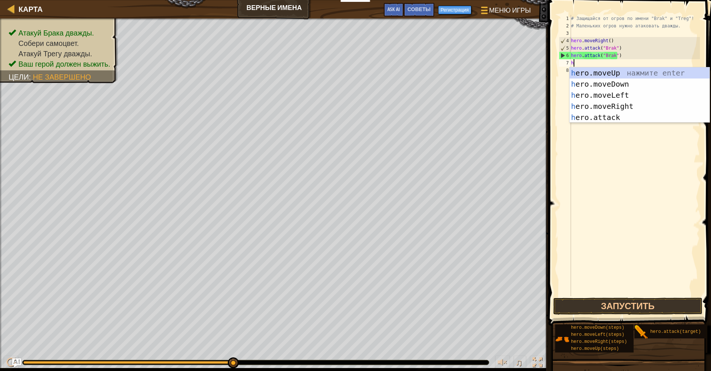
scroll to position [3, 0]
type textarea "hero"
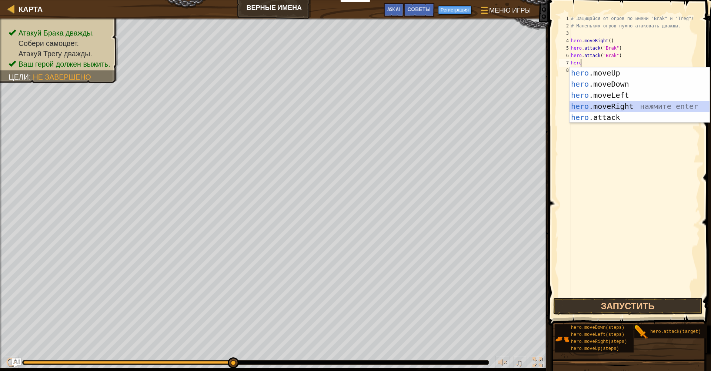
click at [603, 103] on div "hero .moveUp нажмите enter hero .moveDown нажмите enter hero .moveLeft нажмите …" at bounding box center [640, 106] width 140 height 78
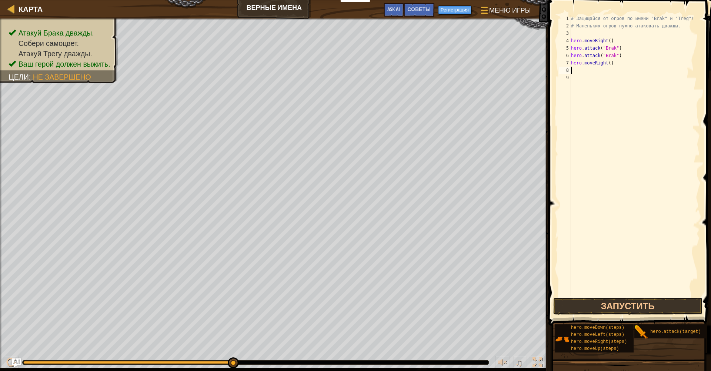
click at [586, 74] on div "# Защищайся от огров по имени "Brak" и "Treg"! # Маленьких огров нужно атаковат…" at bounding box center [635, 163] width 130 height 296
click at [585, 70] on div "# Защищайся от огров по имени "Brak" и "Treg"! # Маленьких огров нужно атаковат…" at bounding box center [635, 163] width 130 height 296
type textarea "f"
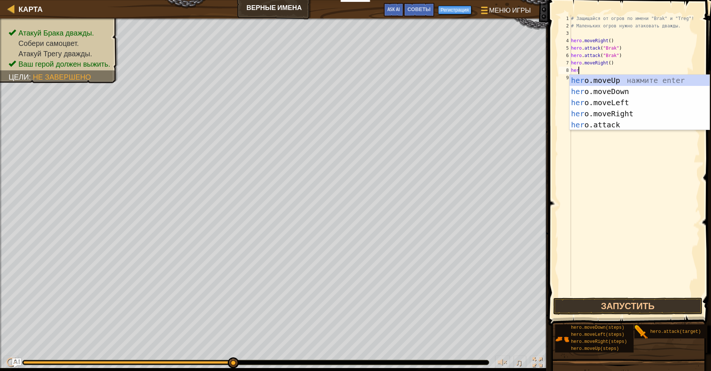
scroll to position [3, 0]
click at [596, 123] on div "hero .moveUp нажмите enter hero .moveDown нажмите enter hero .moveLeft нажмите …" at bounding box center [640, 114] width 140 height 78
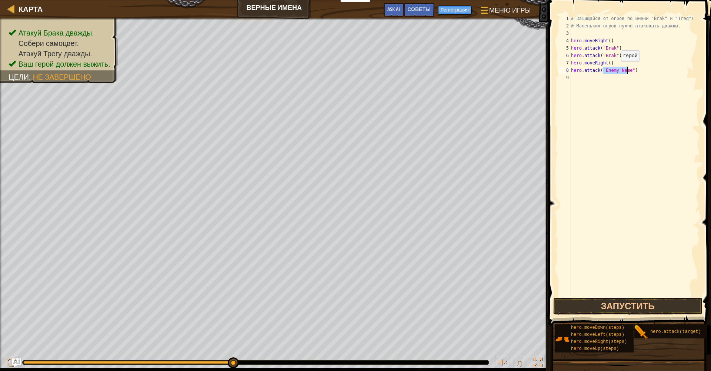
click at [614, 69] on div "# Защищайся от огров по имени "Brak" и "Treg"! # Маленьких огров нужно атаковат…" at bounding box center [635, 155] width 130 height 281
click at [627, 69] on div "# Защищайся от огров по имени "Brak" и "Treg"! # Маленьких огров нужно атаковат…" at bounding box center [635, 163] width 130 height 296
click at [605, 71] on div "# Защищайся от огров по имени "Brak" и "Treg"! # Маленьких огров нужно атаковат…" at bounding box center [635, 163] width 130 height 296
type textarea "hero.attack("Treg")"
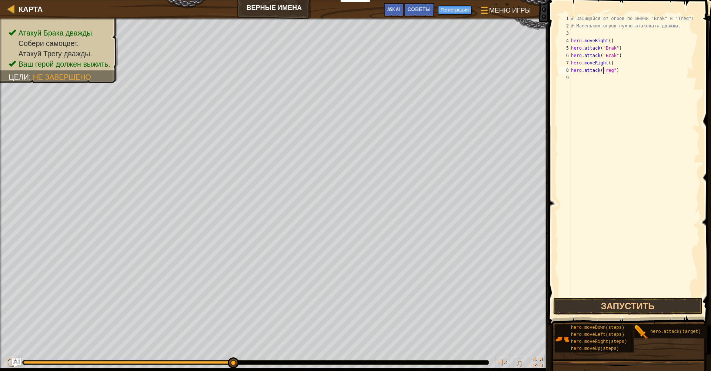
scroll to position [3, 3]
click at [575, 76] on div "# Защищайся от огров по имени "Brak" и "Treg"! # Маленьких огров нужно атаковат…" at bounding box center [635, 163] width 130 height 296
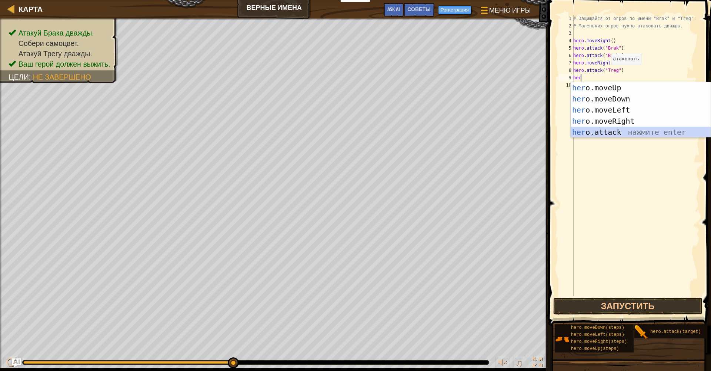
click at [610, 132] on div "her o.moveUp нажмите enter her o.moveDown нажмите enter her o.moveLeft нажмите …" at bounding box center [641, 121] width 140 height 78
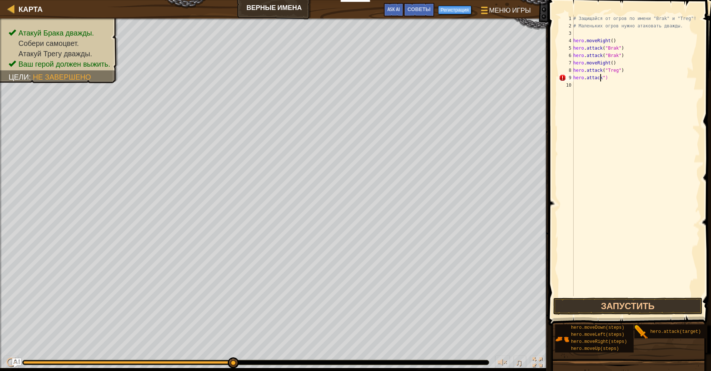
type textarea "hero.attack(")"
click at [611, 81] on div "# Защищайся от огров по имени "Brak" и "Treg"! # Маленьких огров нужно атаковат…" at bounding box center [636, 163] width 128 height 296
click at [608, 78] on div "# Защищайся от огров по имени "Brak" и "Treg"! # Маленьких огров нужно атаковат…" at bounding box center [636, 163] width 128 height 296
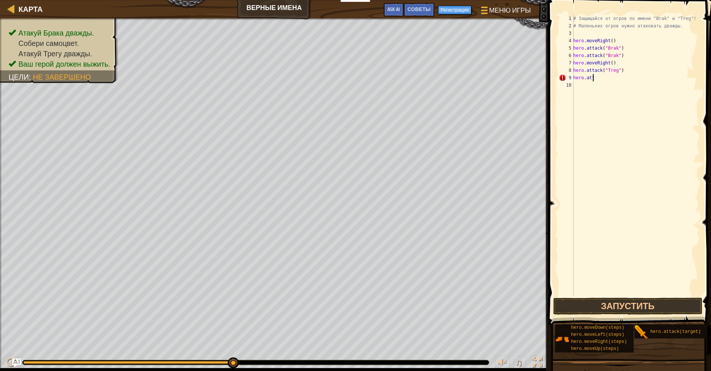
type textarea "h"
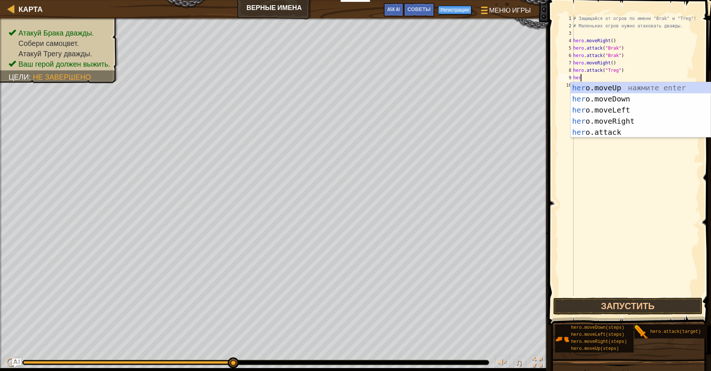
scroll to position [3, 0]
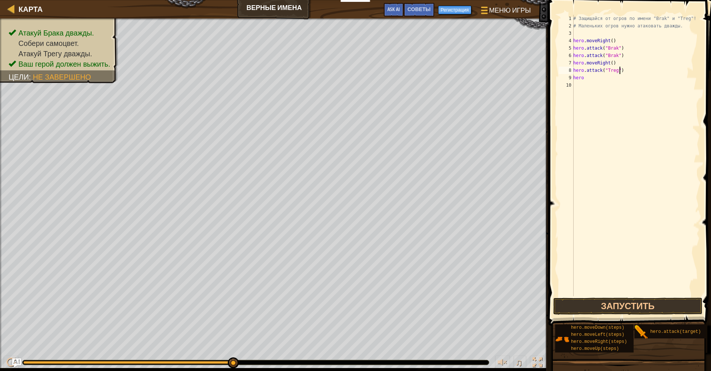
click at [621, 69] on div "# Защищайся от огров по имени "Brak" и "Treg"! # Маленьких огров нужно атаковат…" at bounding box center [636, 163] width 128 height 296
click at [592, 77] on div "# Защищайся от огров по имени "Brak" и "Treg"! # Маленьких огров нужно атаковат…" at bounding box center [636, 163] width 128 height 296
type textarea "h"
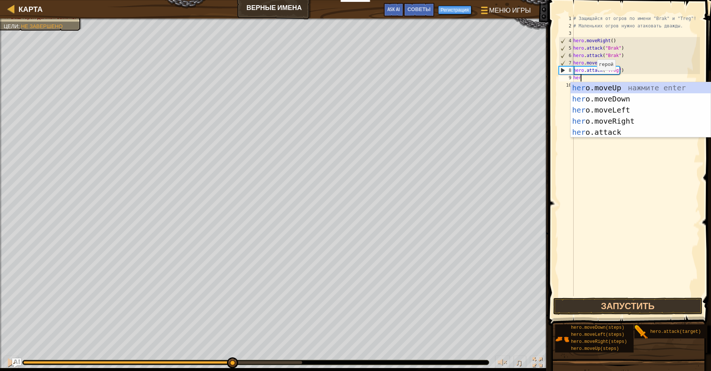
scroll to position [3, 0]
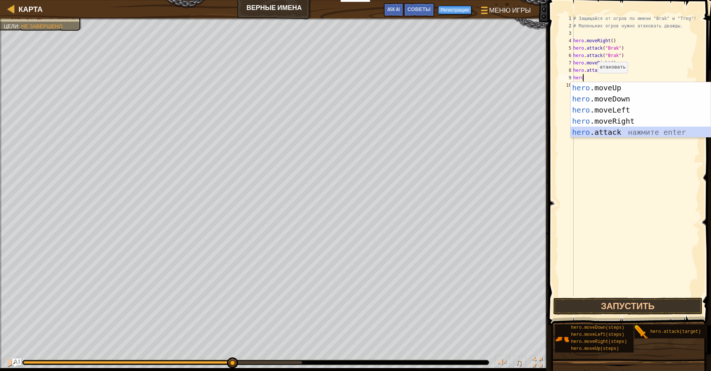
click at [619, 129] on div "hero .moveUp нажмите enter hero .moveDown нажмите enter hero .moveLeft нажмите …" at bounding box center [641, 121] width 140 height 78
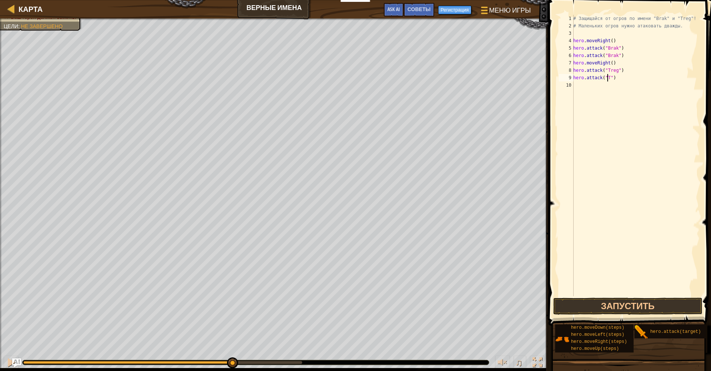
scroll to position [3, 3]
type textarea "hero.attack("Treg")"
click at [620, 308] on button "Запустить" at bounding box center [627, 306] width 149 height 17
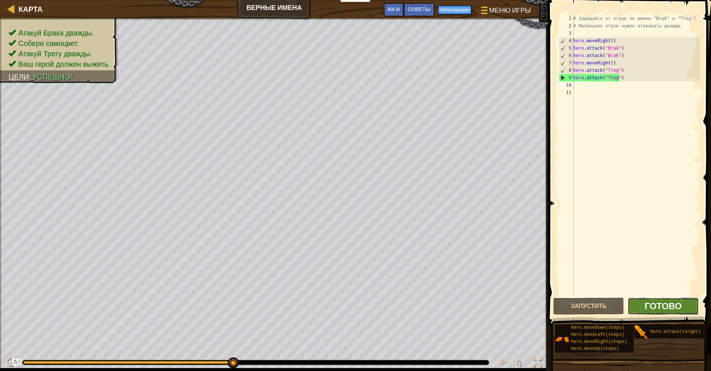
click at [661, 305] on span "Готово" at bounding box center [663, 306] width 37 height 12
